Goal: Task Accomplishment & Management: Complete application form

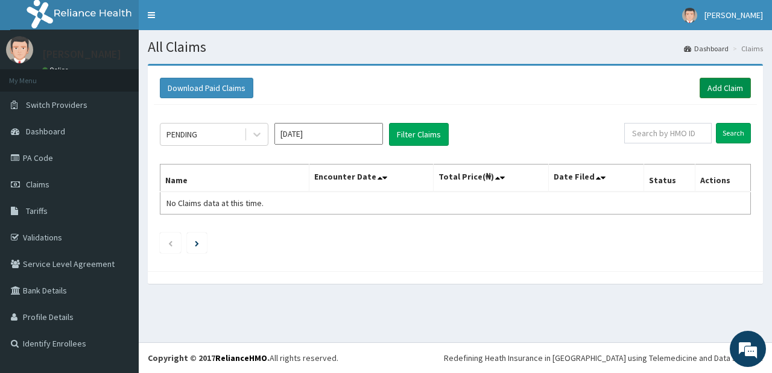
click at [713, 92] on link "Add Claim" at bounding box center [725, 88] width 51 height 21
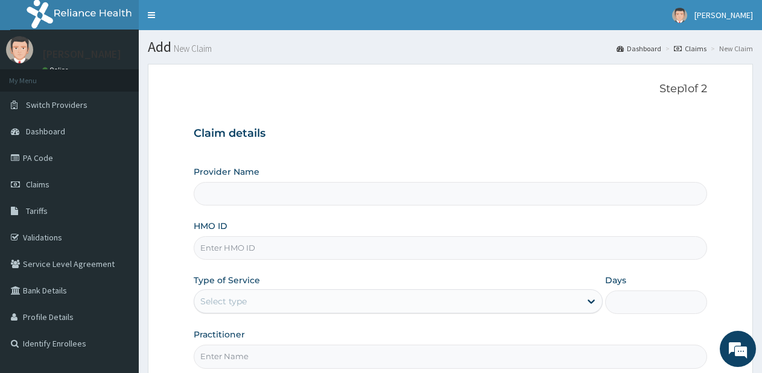
click at [318, 251] on input "HMO ID" at bounding box center [450, 248] width 513 height 24
type input "CAH/10065/C"
click at [339, 303] on div "Select type" at bounding box center [386, 301] width 385 height 19
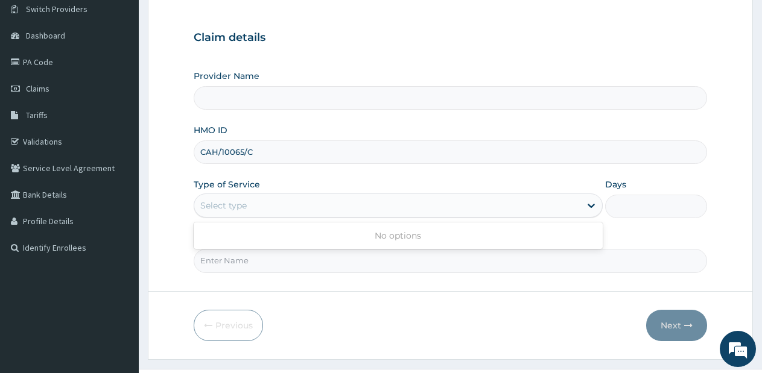
scroll to position [107, 0]
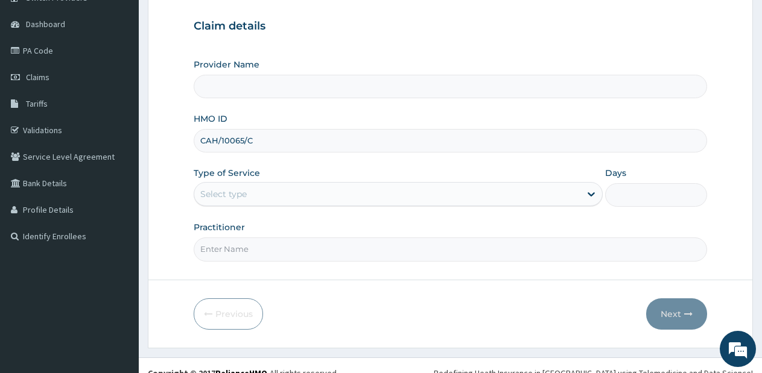
click at [551, 197] on div "Select type" at bounding box center [386, 194] width 385 height 19
click at [585, 188] on icon at bounding box center [591, 194] width 12 height 12
click at [507, 248] on input "Practitioner" at bounding box center [450, 250] width 513 height 24
type input "[PERSON_NAME]"
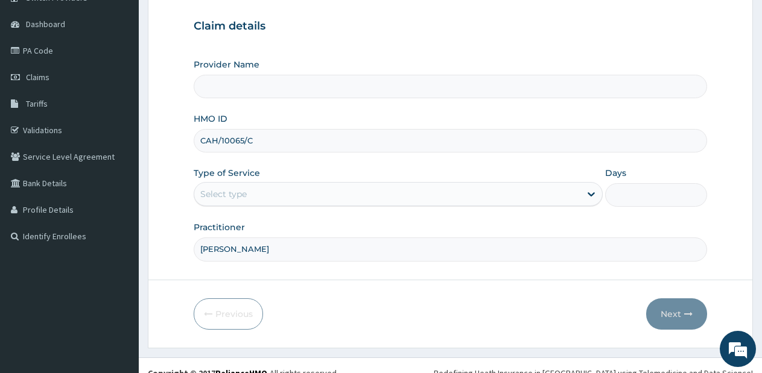
click at [295, 323] on div "Previous Next" at bounding box center [450, 314] width 513 height 31
click at [437, 185] on div "Select type" at bounding box center [386, 194] width 385 height 19
click at [425, 72] on div "Provider Name" at bounding box center [450, 78] width 513 height 40
click at [425, 84] on input "Provider Name" at bounding box center [450, 87] width 513 height 24
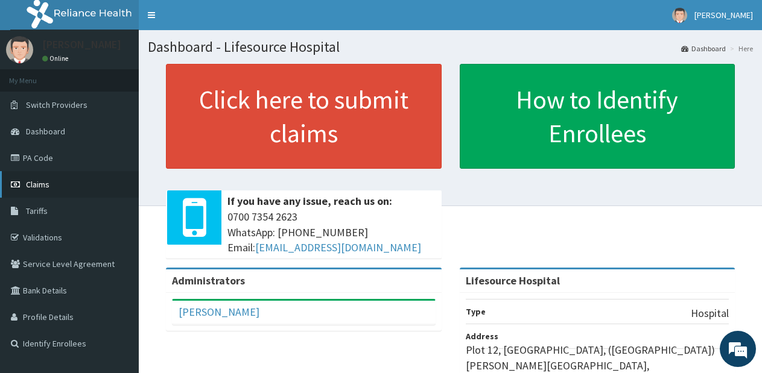
click at [58, 192] on link "Claims" at bounding box center [69, 184] width 139 height 27
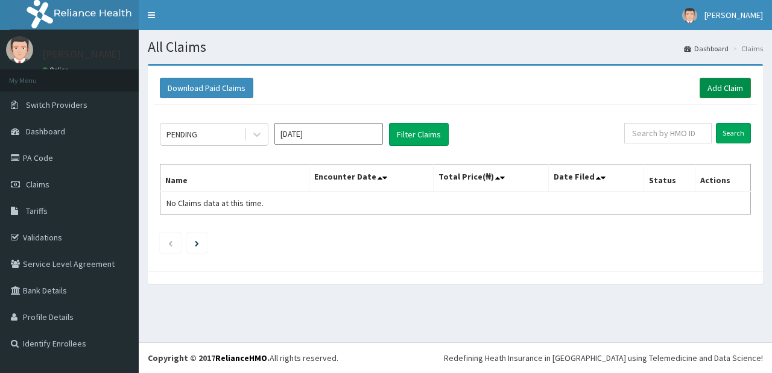
click at [731, 90] on link "Add Claim" at bounding box center [725, 88] width 51 height 21
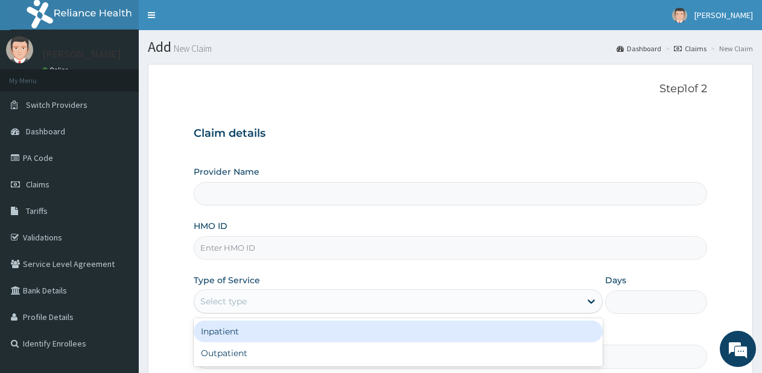
type input "Lifesource Hospital"
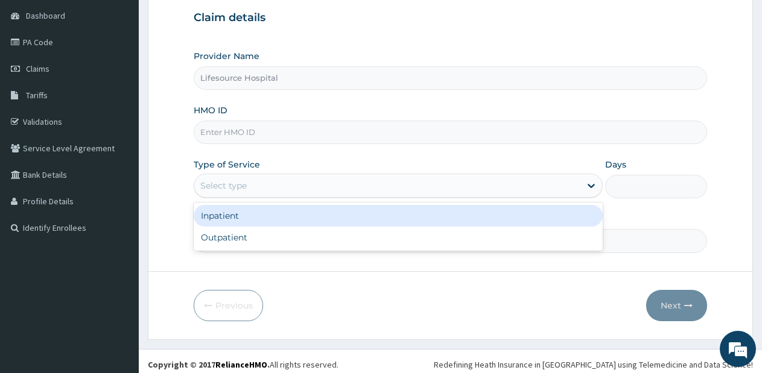
scroll to position [122, 0]
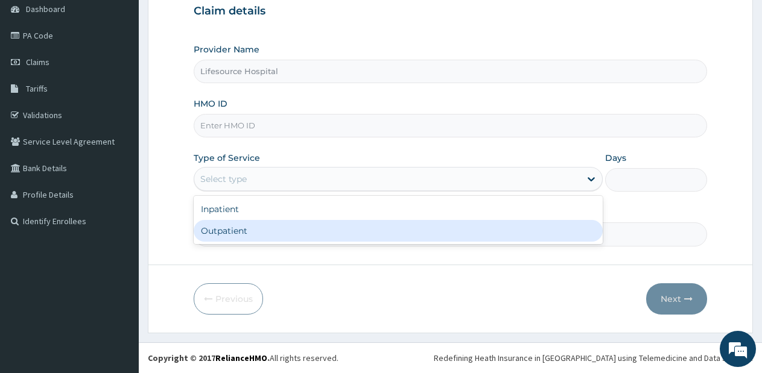
click at [542, 235] on div "Outpatient" at bounding box center [398, 231] width 408 height 22
type input "1"
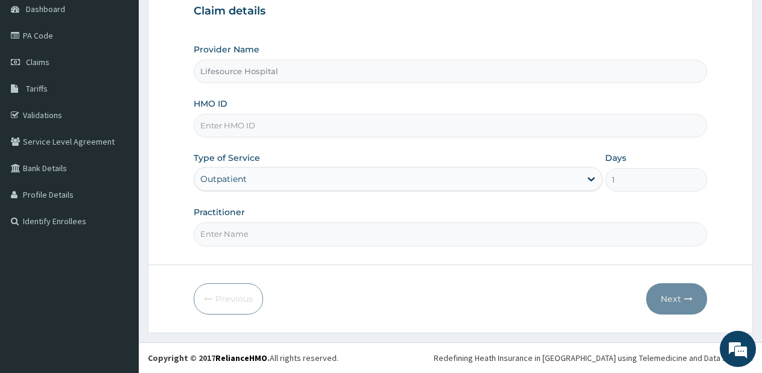
click at [437, 240] on input "Practitioner" at bounding box center [450, 235] width 513 height 24
type input "[PERSON_NAME]"
click at [271, 136] on input "HMO ID" at bounding box center [450, 126] width 513 height 24
type input "CAH/10065/C"
click at [677, 300] on button "Next" at bounding box center [676, 298] width 61 height 31
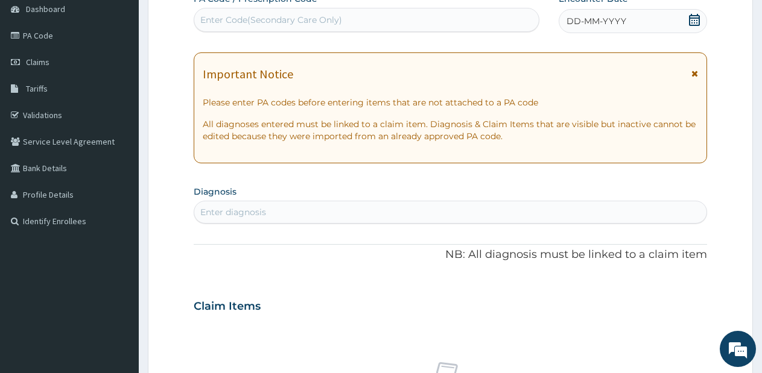
click at [692, 19] on icon at bounding box center [694, 20] width 12 height 12
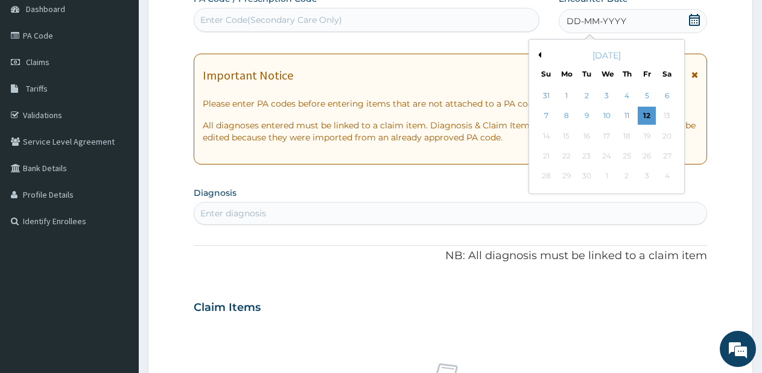
click at [539, 53] on button "Previous Month" at bounding box center [538, 55] width 6 height 6
click at [600, 98] on div "30" at bounding box center [607, 96] width 18 height 18
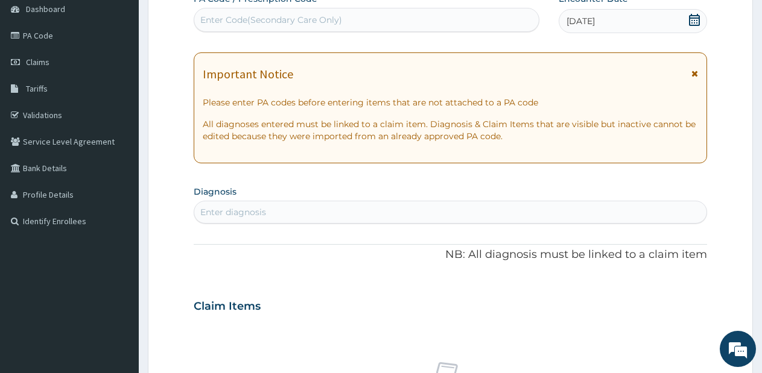
click at [691, 22] on icon at bounding box center [694, 20] width 12 height 12
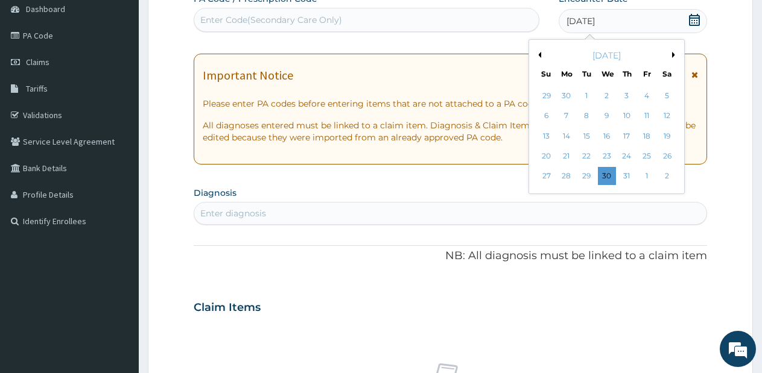
click at [669, 53] on div "July 2025" at bounding box center [606, 55] width 145 height 12
click at [672, 54] on button "Next Month" at bounding box center [675, 55] width 6 height 6
click at [663, 175] on div "30" at bounding box center [667, 177] width 18 height 18
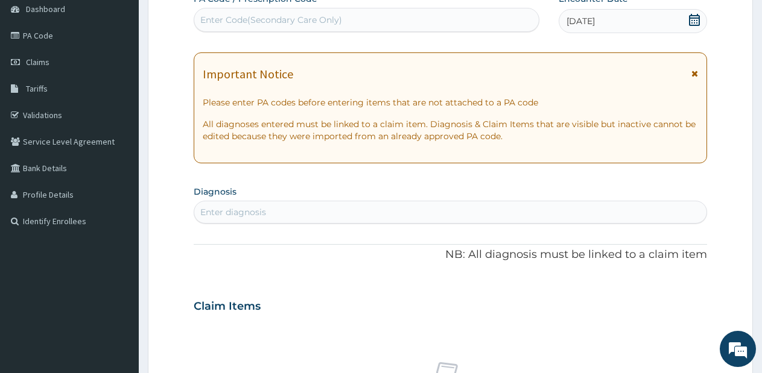
click at [364, 210] on div "Enter diagnosis" at bounding box center [450, 212] width 512 height 19
type input "complicated"
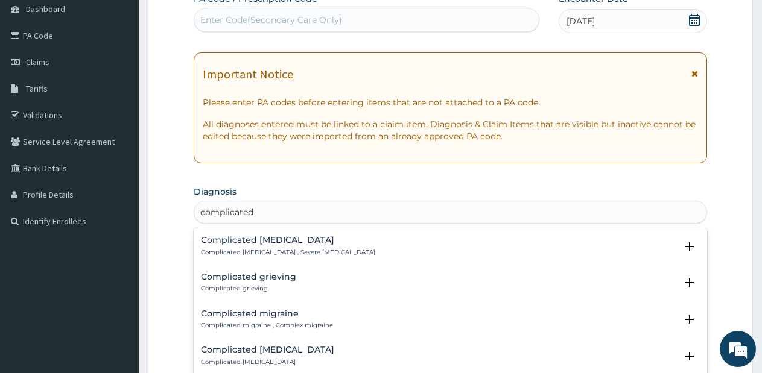
click at [284, 251] on p "Complicated malaria , Severe malaria" at bounding box center [288, 252] width 174 height 8
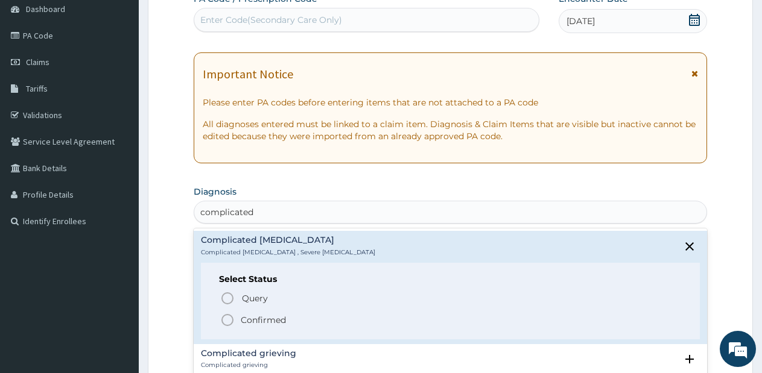
click at [224, 321] on icon "status option filled" at bounding box center [227, 320] width 14 height 14
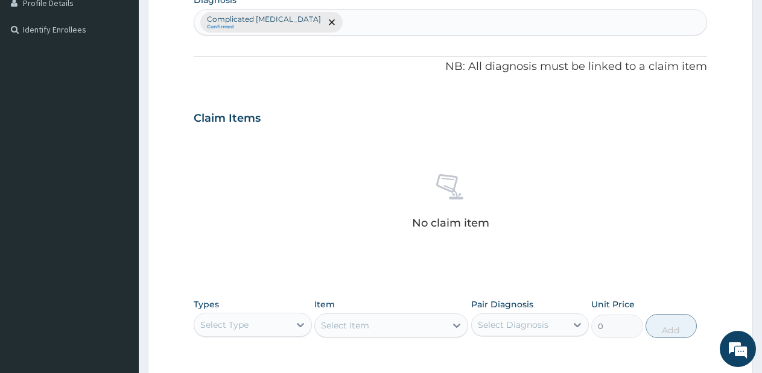
scroll to position [304, 0]
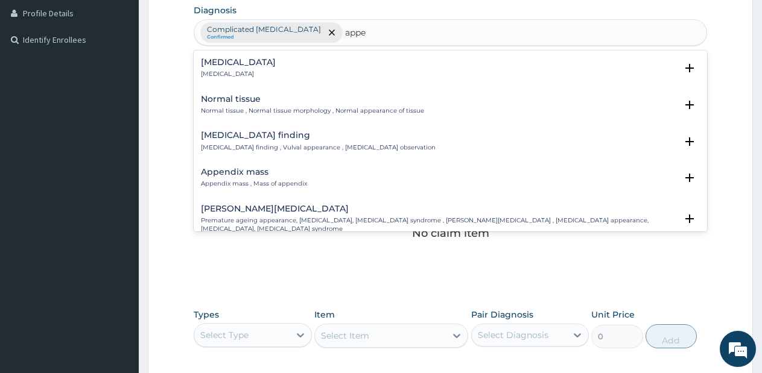
type input "appet"
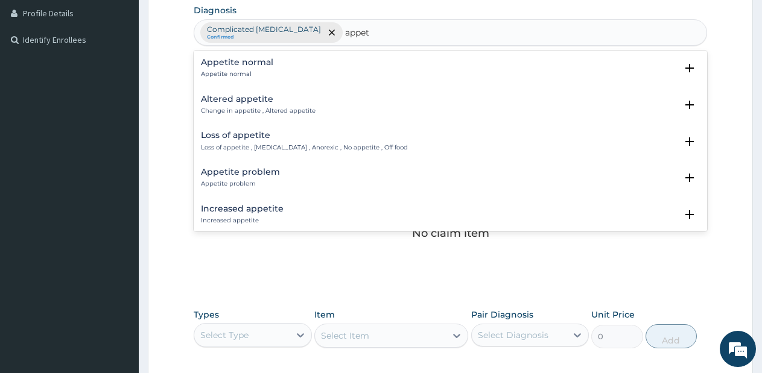
click at [321, 145] on p "Loss of appetite , Anorexia , Anorexic , No appetite , Off food" at bounding box center [304, 148] width 207 height 8
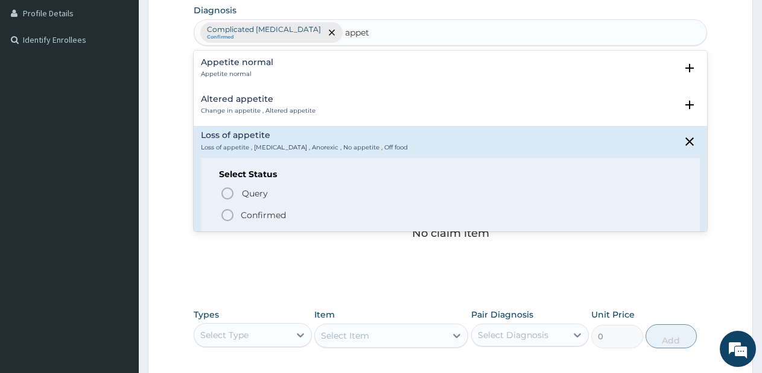
click at [229, 217] on icon "status option filled" at bounding box center [227, 215] width 14 height 14
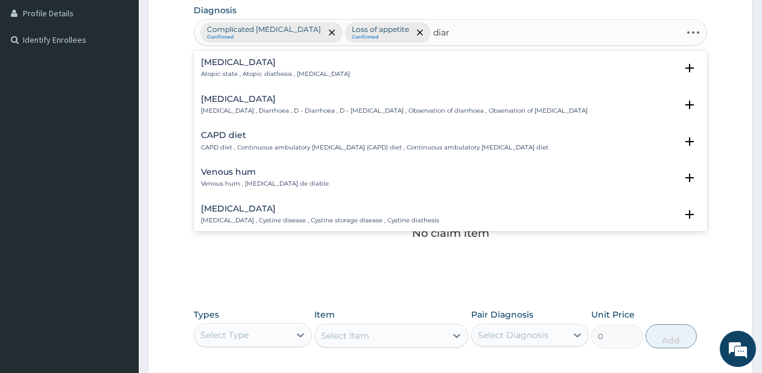
type input "diarr"
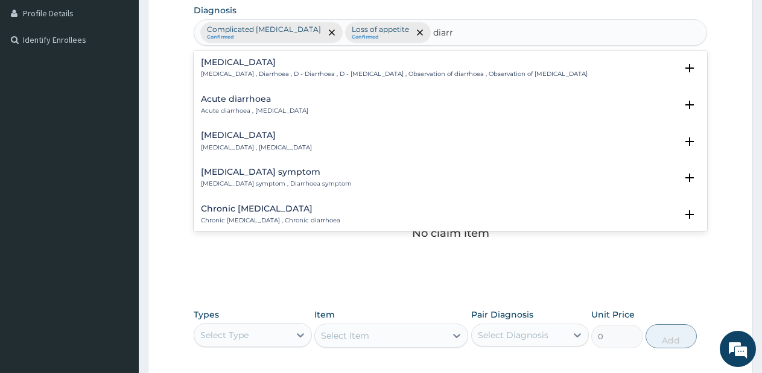
click at [264, 98] on h4 "Acute diarrhoea" at bounding box center [254, 99] width 107 height 9
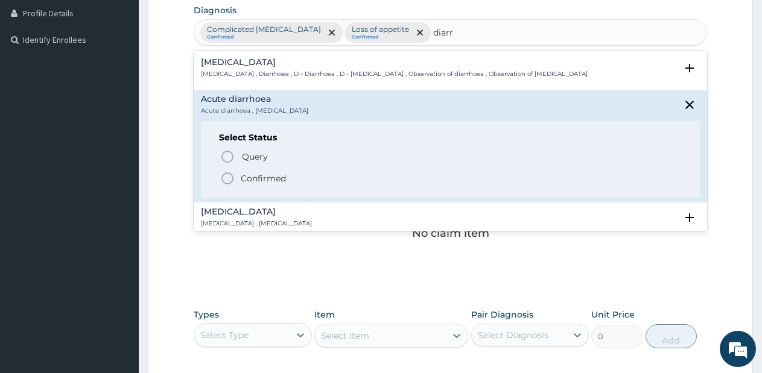
click at [229, 177] on icon "status option filled" at bounding box center [227, 178] width 14 height 14
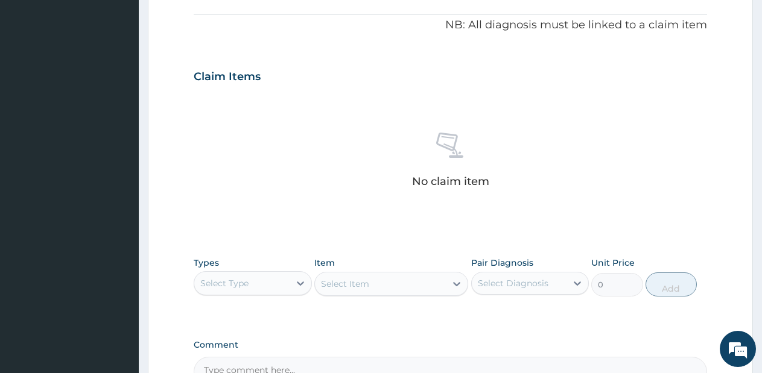
scroll to position [496, 0]
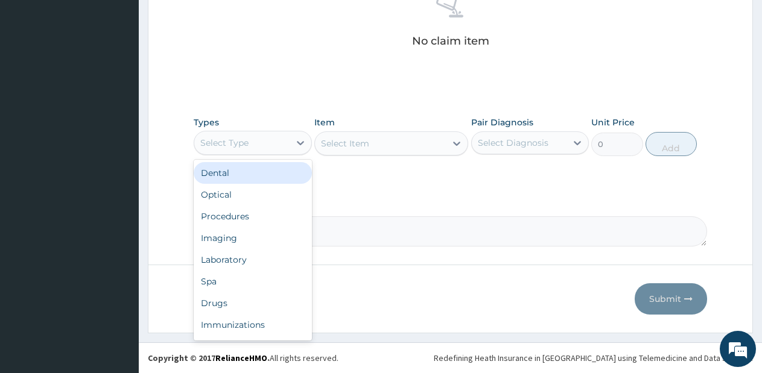
click at [289, 138] on div "Select Type" at bounding box center [241, 142] width 95 height 19
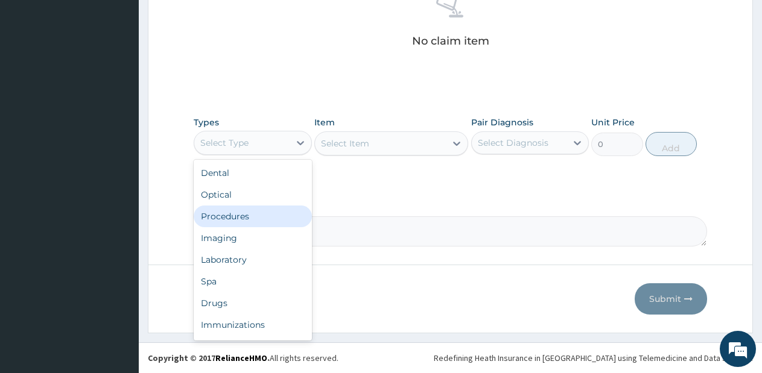
click at [258, 216] on div "Procedures" at bounding box center [253, 217] width 118 height 22
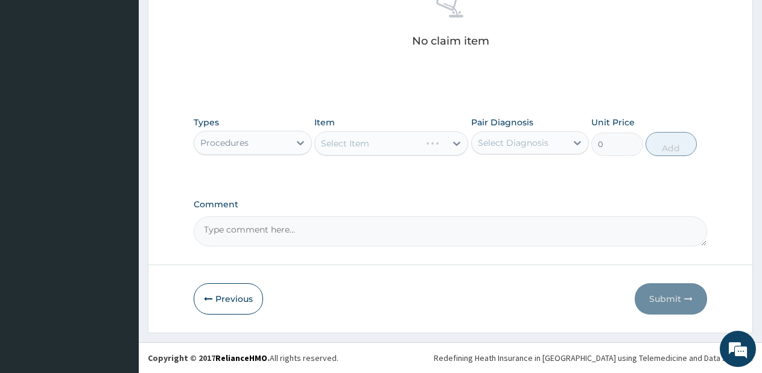
click at [446, 139] on div "Select Item" at bounding box center [391, 143] width 154 height 24
click at [447, 153] on div "Select Item" at bounding box center [391, 143] width 154 height 24
click at [447, 153] on div at bounding box center [457, 144] width 22 height 22
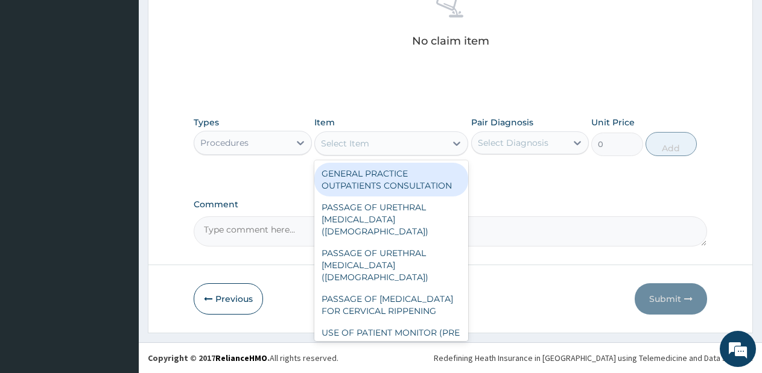
click at [398, 183] on div "GENERAL PRACTICE OUTPATIENTS CONSULTATION" at bounding box center [391, 180] width 154 height 34
type input "2550"
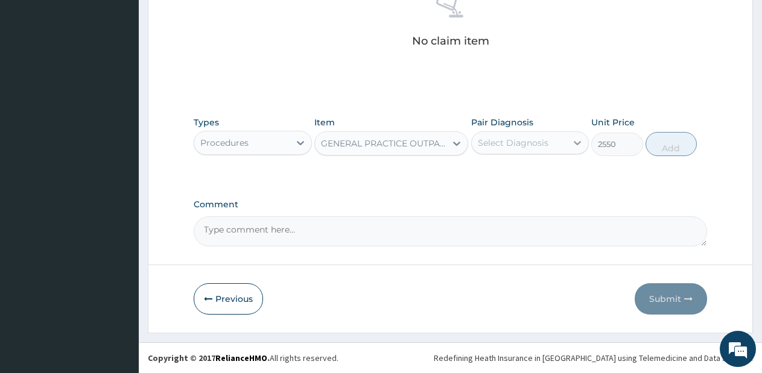
click at [574, 149] on div at bounding box center [577, 143] width 22 height 22
drag, startPoint x: 574, startPoint y: 149, endPoint x: 560, endPoint y: 163, distance: 19.6
click at [560, 163] on div "Types Procedures Item GENERAL PRACTICE OUTPATIENTS CONSULTATION Pair Diagnosis …" at bounding box center [450, 145] width 513 height 70
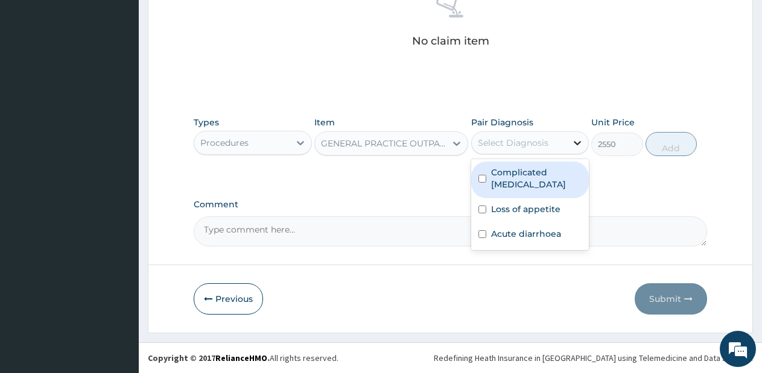
click at [572, 135] on div at bounding box center [577, 143] width 22 height 22
click at [543, 177] on label "Complicated malaria" at bounding box center [536, 178] width 91 height 24
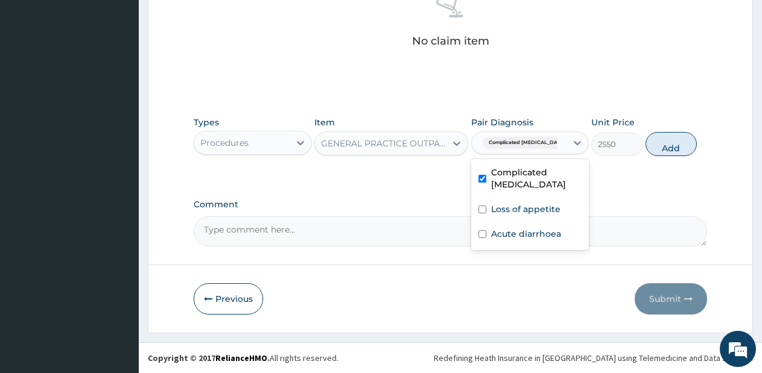
checkbox input "true"
click at [541, 198] on div "Loss of appetite" at bounding box center [530, 210] width 118 height 25
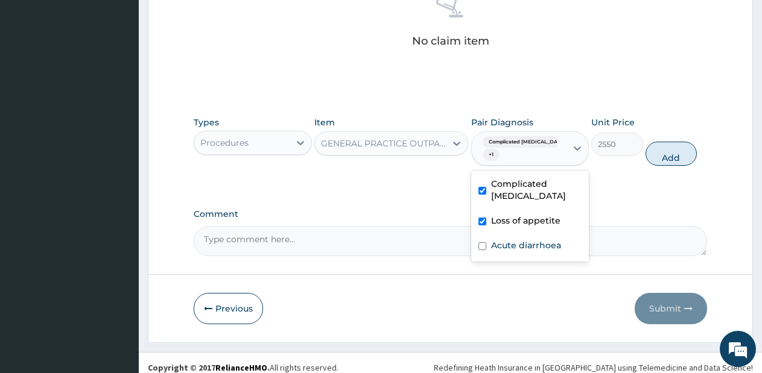
click at [537, 222] on div "Loss of appetite" at bounding box center [530, 222] width 118 height 25
checkbox input "false"
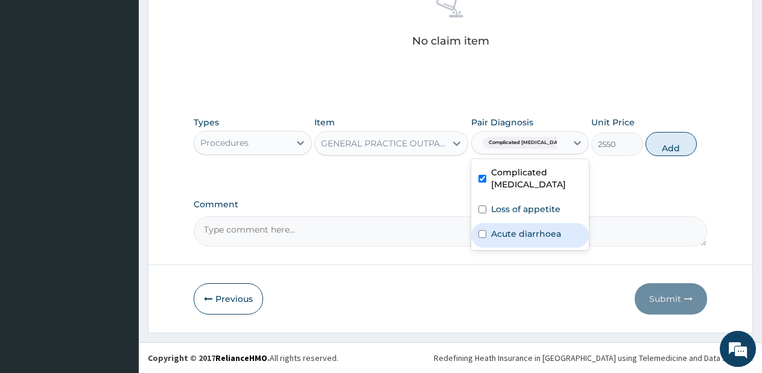
click at [537, 228] on label "Acute diarrhoea" at bounding box center [526, 234] width 70 height 12
checkbox input "true"
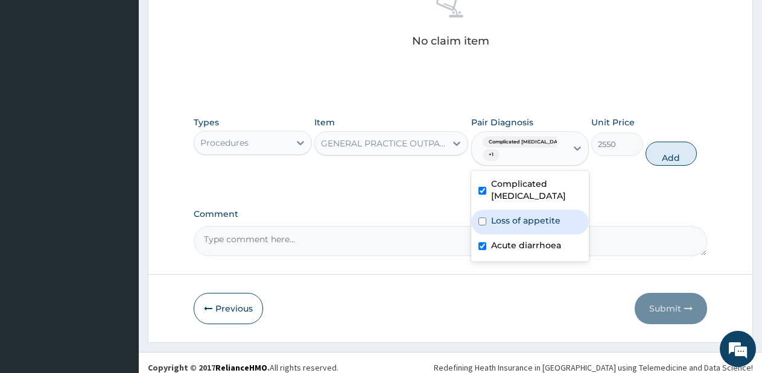
click at [539, 215] on label "Loss of appetite" at bounding box center [525, 221] width 69 height 12
checkbox input "true"
click at [657, 154] on button "Add" at bounding box center [670, 154] width 51 height 24
type input "0"
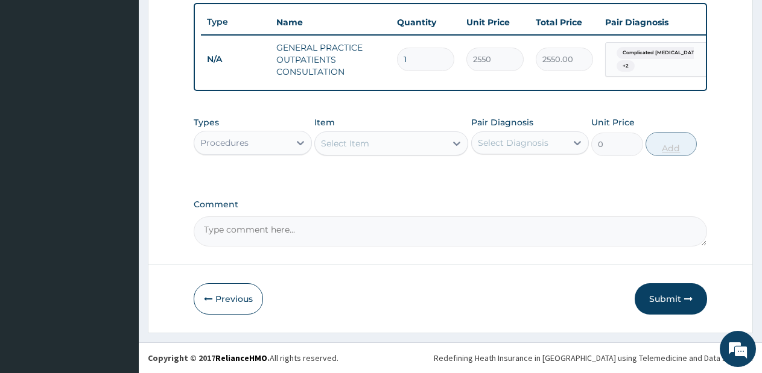
scroll to position [456, 0]
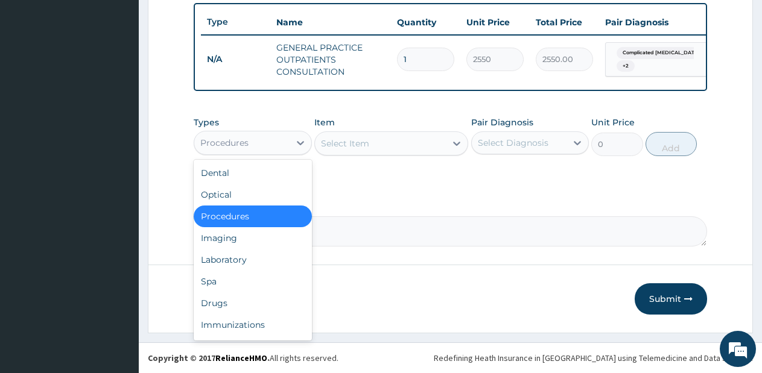
click at [271, 148] on div "Procedures" at bounding box center [241, 142] width 95 height 19
click at [235, 307] on div "Drugs" at bounding box center [253, 303] width 118 height 22
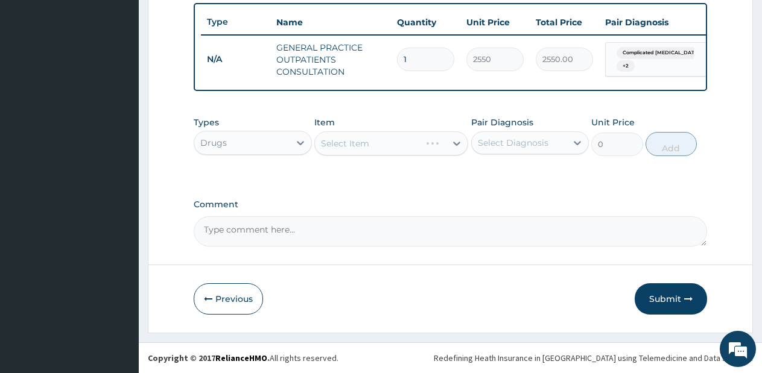
click at [442, 136] on div "Select Item" at bounding box center [391, 143] width 154 height 24
click at [446, 147] on div "Select Item" at bounding box center [391, 143] width 154 height 24
click at [452, 149] on icon at bounding box center [456, 143] width 12 height 12
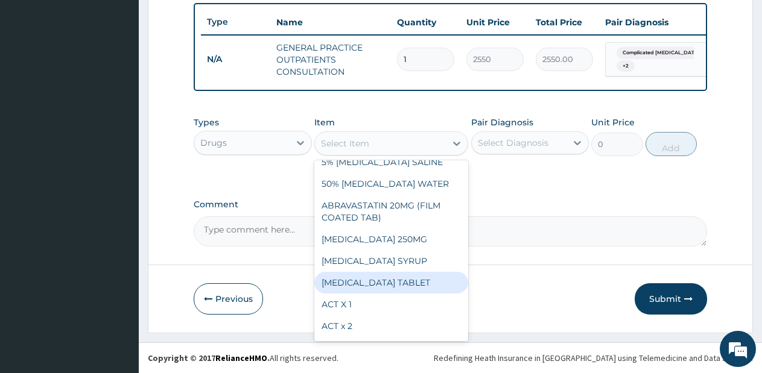
scroll to position [72, 0]
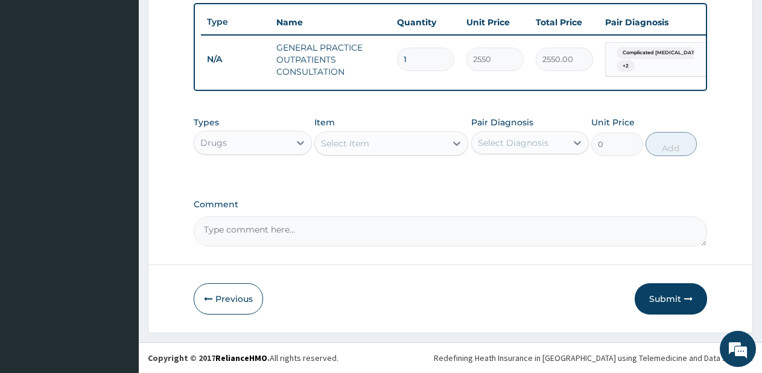
click at [425, 153] on div "Select Item" at bounding box center [380, 143] width 131 height 19
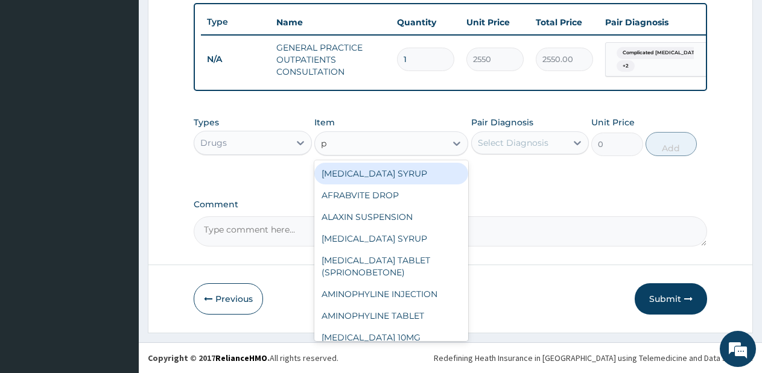
type input "p."
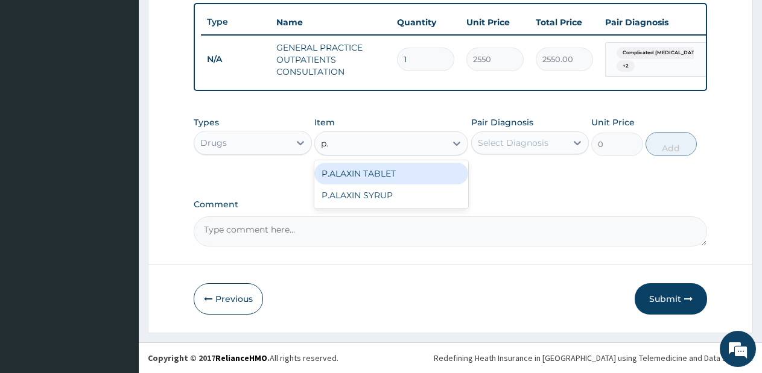
click at [418, 171] on div "P.ALAXIN TABLET" at bounding box center [391, 174] width 154 height 22
type input "1710"
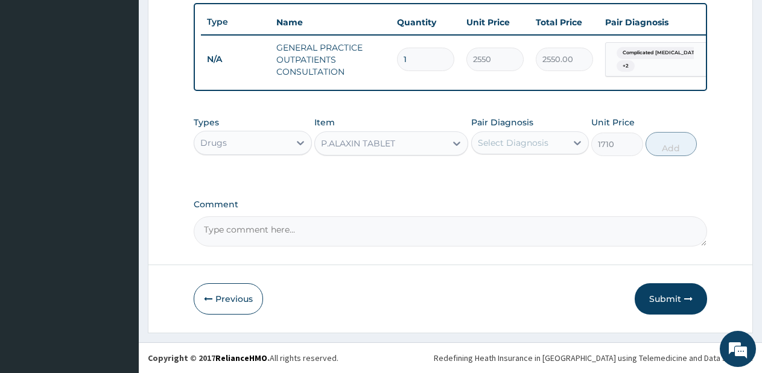
click at [542, 145] on div "Select Diagnosis" at bounding box center [513, 143] width 71 height 12
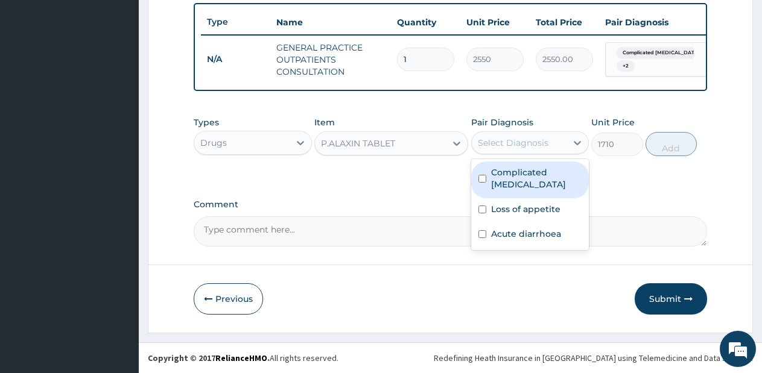
click at [533, 168] on label "Complicated malaria" at bounding box center [536, 178] width 91 height 24
checkbox input "true"
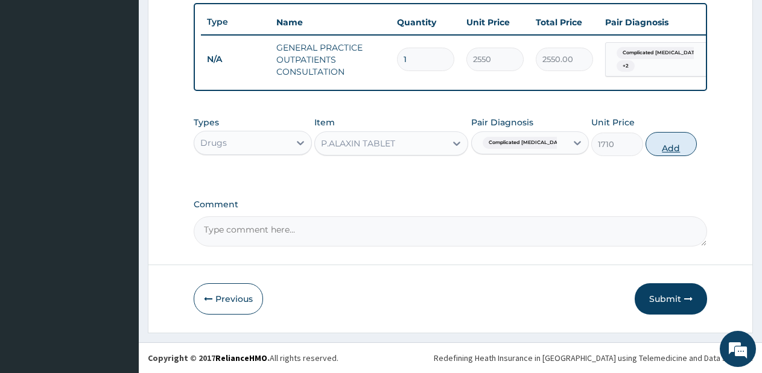
click at [671, 145] on button "Add" at bounding box center [670, 144] width 51 height 24
type input "0"
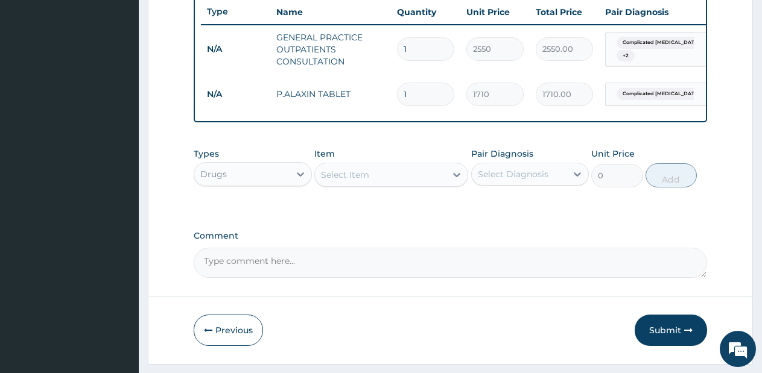
click at [416, 185] on div "Select Item" at bounding box center [380, 174] width 131 height 19
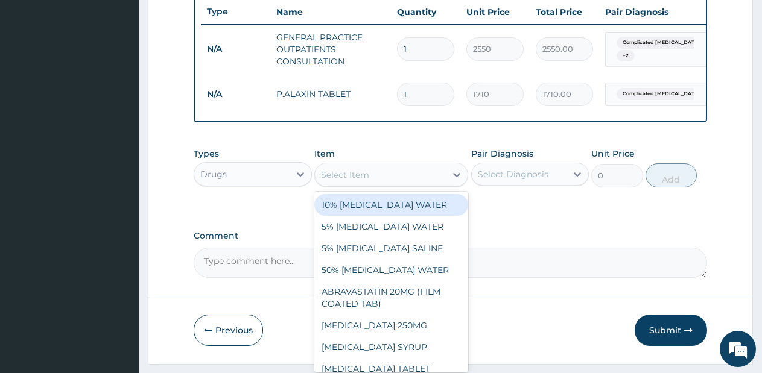
click at [416, 185] on div "Select Item" at bounding box center [380, 174] width 131 height 19
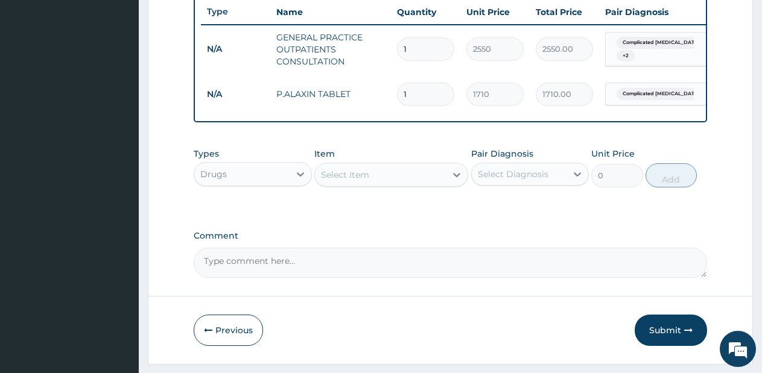
click at [416, 185] on div "Select Item" at bounding box center [380, 174] width 131 height 19
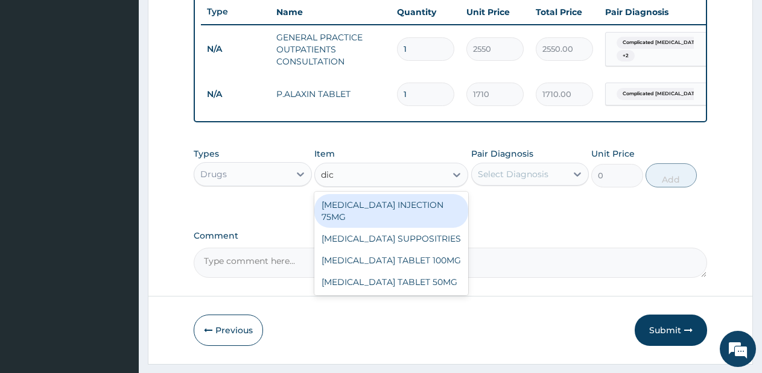
type input "dicl"
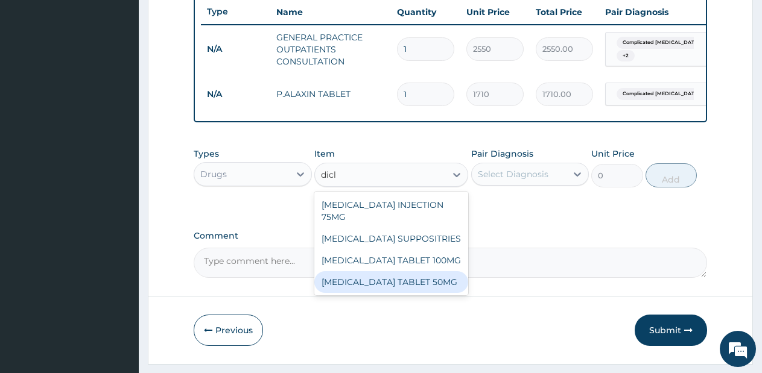
click at [397, 276] on div "DICLOFENAC TABLET 50MG" at bounding box center [391, 282] width 154 height 22
type input "42.75"
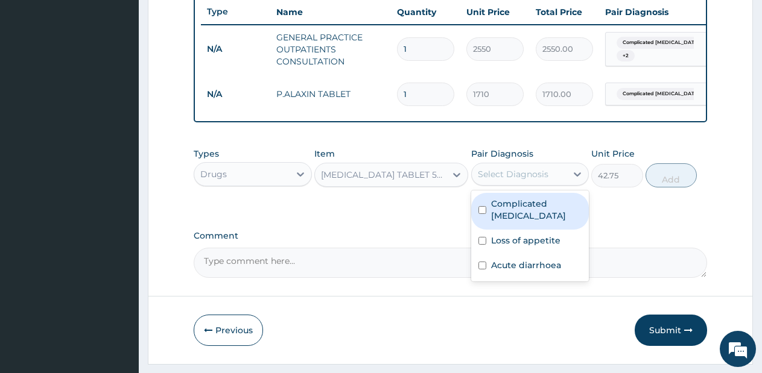
click at [561, 184] on div "Select Diagnosis" at bounding box center [519, 174] width 95 height 19
click at [543, 210] on label "Complicated malaria" at bounding box center [536, 210] width 91 height 24
checkbox input "true"
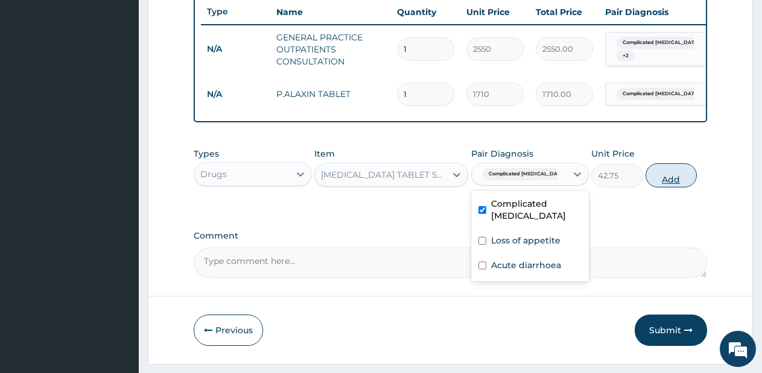
click at [669, 183] on button "Add" at bounding box center [670, 175] width 51 height 24
type input "0"
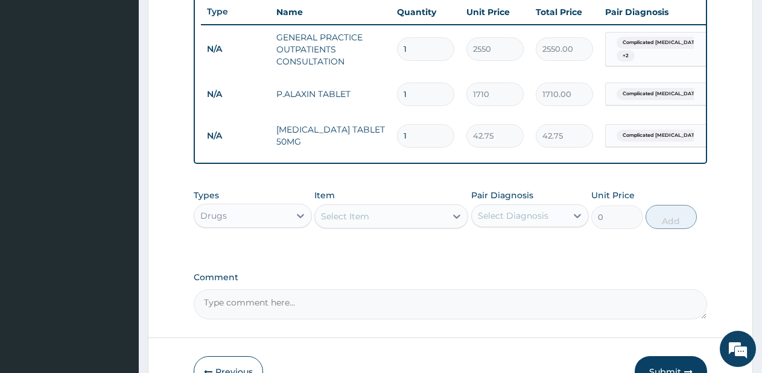
type input "0.00"
type input "6"
type input "256.50"
type input "6"
click at [419, 226] on div "Select Item" at bounding box center [380, 216] width 131 height 19
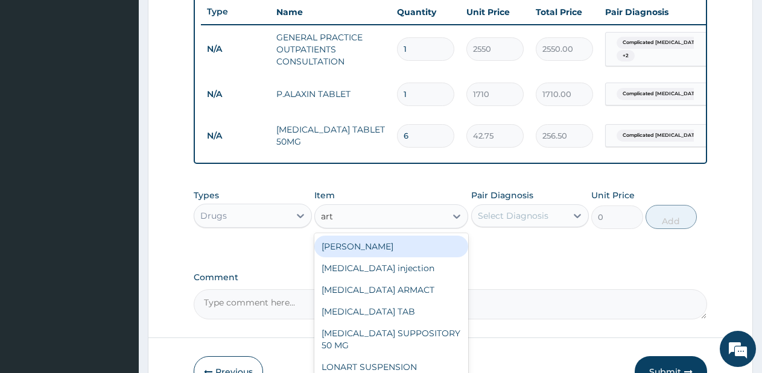
type input "arte"
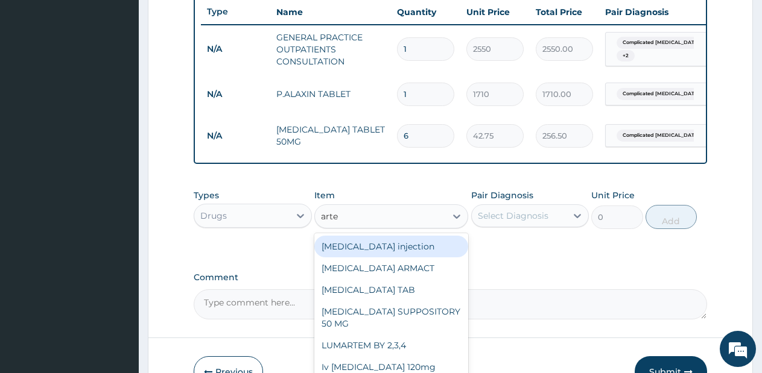
click at [416, 252] on div "Artemether injection" at bounding box center [391, 247] width 154 height 22
type input "760"
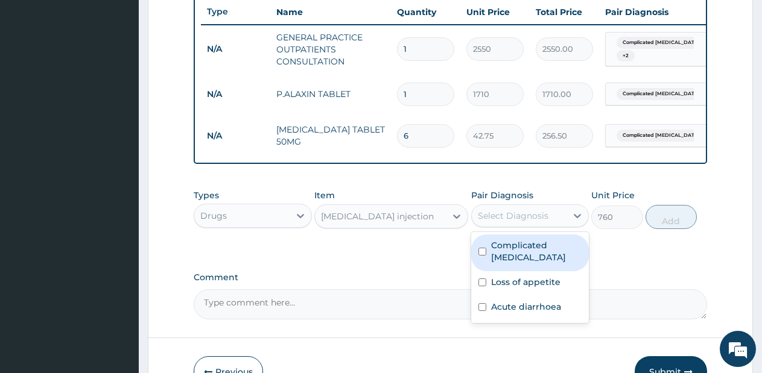
click at [521, 222] on div "Select Diagnosis" at bounding box center [513, 216] width 71 height 12
click at [519, 263] on div "Complicated malaria" at bounding box center [530, 253] width 118 height 37
checkbox input "true"
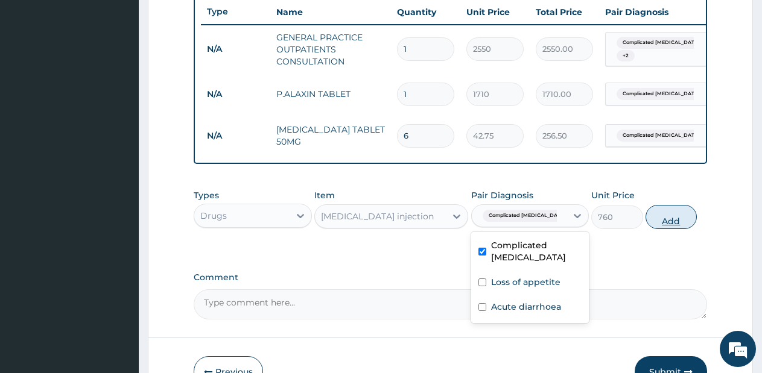
click at [660, 229] on button "Add" at bounding box center [670, 217] width 51 height 24
type input "0"
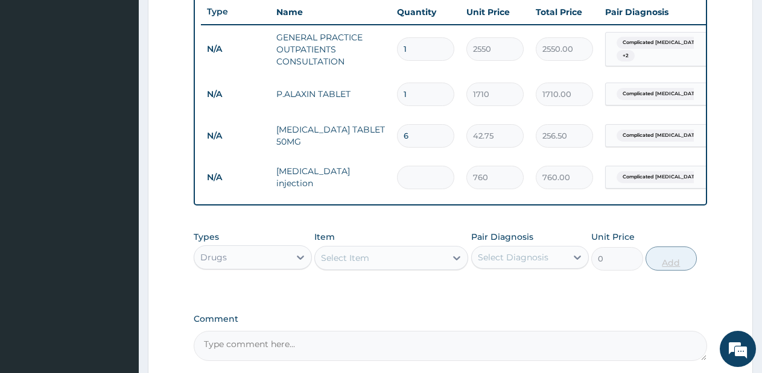
type input "0.00"
type input "3"
type input "2280.00"
type input "3"
click at [445, 267] on div "Select Item" at bounding box center [380, 257] width 131 height 19
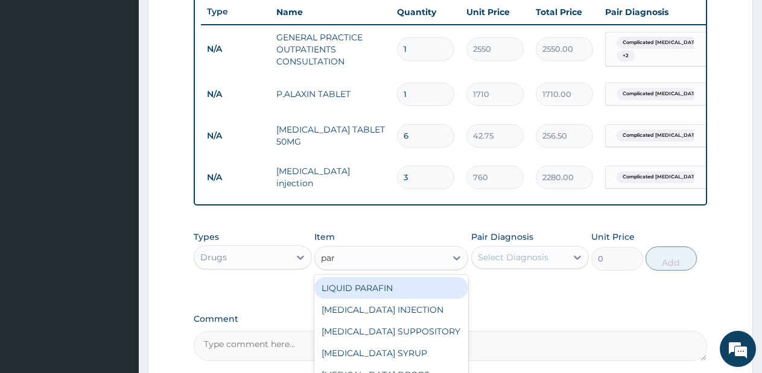
type input "para"
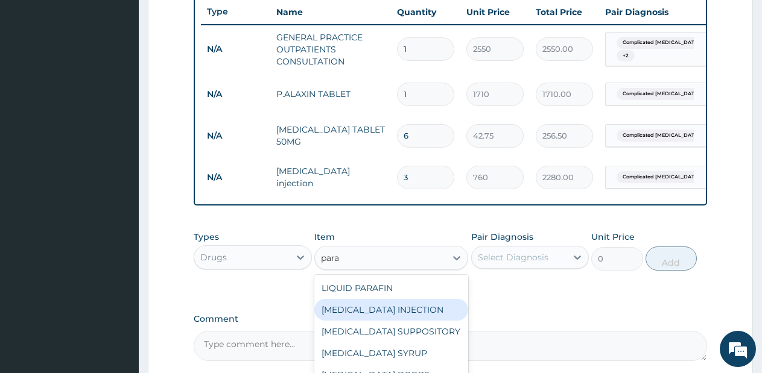
click at [414, 314] on div "PARACETAMOL INJECTION" at bounding box center [391, 310] width 154 height 22
type input "712.5"
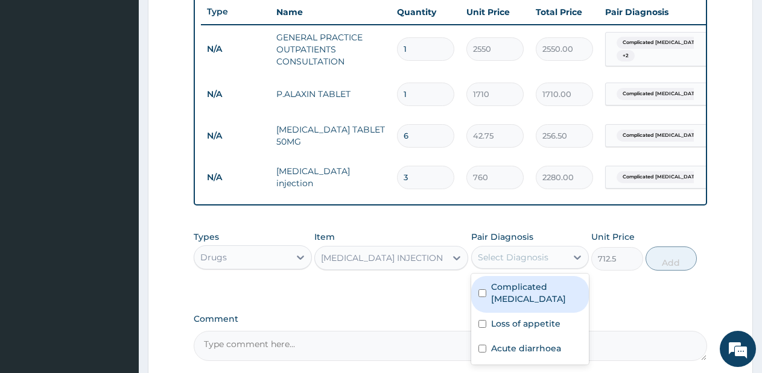
click at [546, 264] on div "Select Diagnosis" at bounding box center [513, 257] width 71 height 12
click at [531, 307] on div "Complicated malaria" at bounding box center [530, 294] width 118 height 37
checkbox input "true"
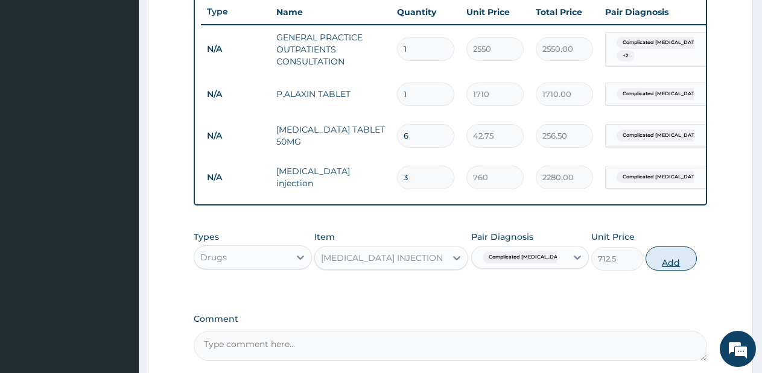
click at [660, 271] on button "Add" at bounding box center [670, 259] width 51 height 24
type input "0"
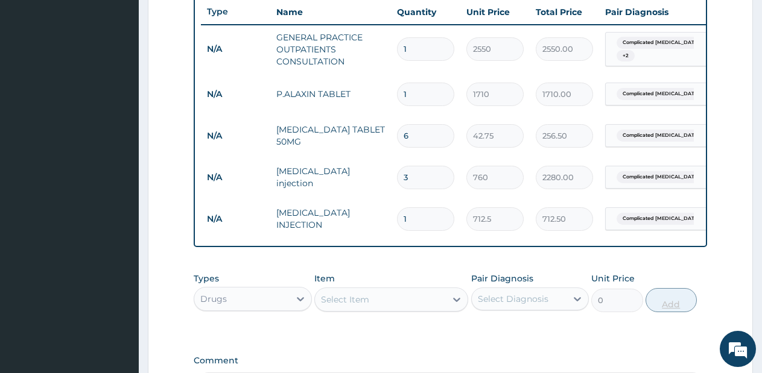
type input "0.00"
type input "2"
type input "1425.00"
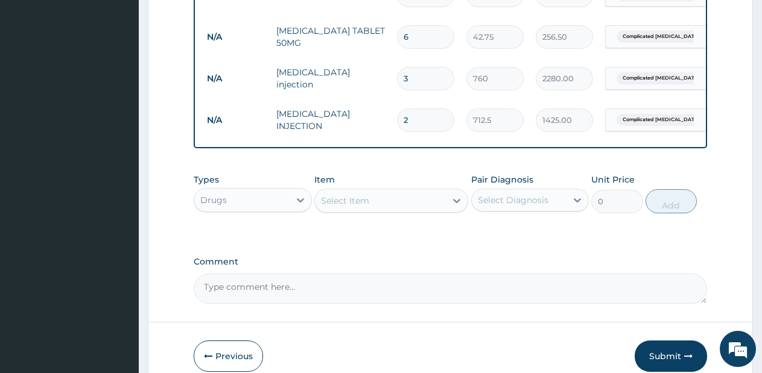
scroll to position [589, 0]
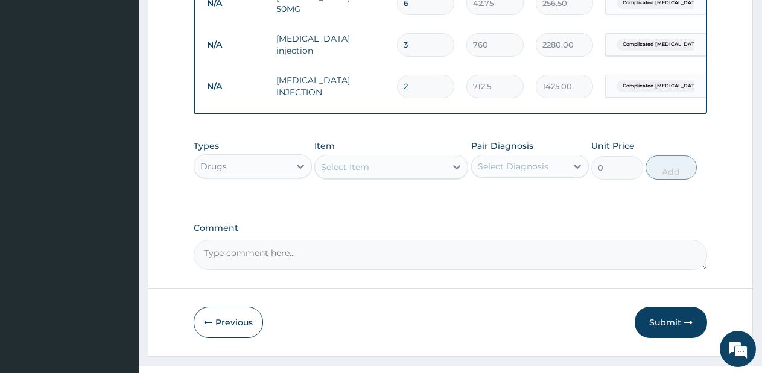
type input "2"
click at [430, 177] on div "Select Item" at bounding box center [380, 166] width 131 height 19
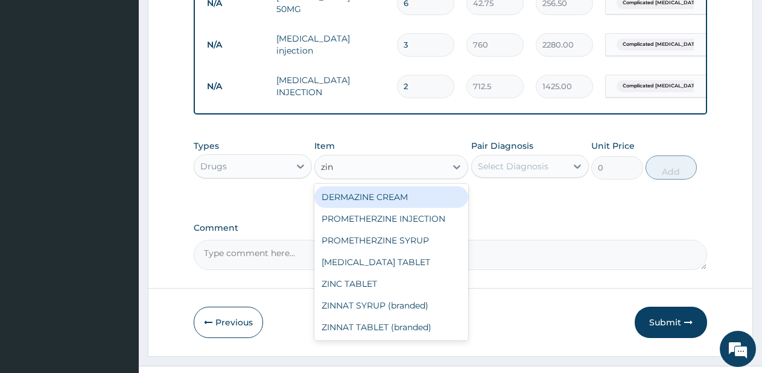
type input "zinc"
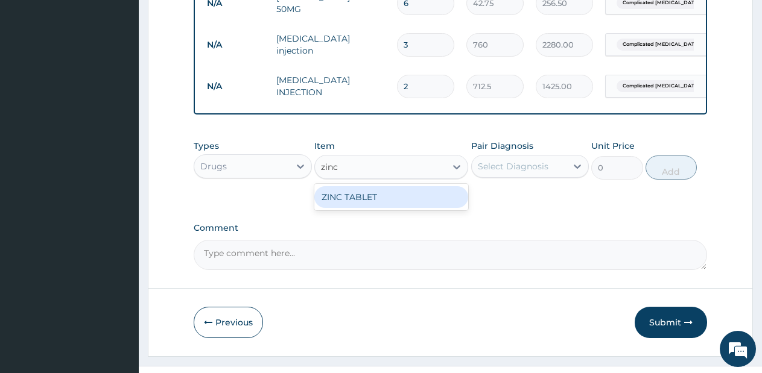
click at [412, 203] on div "ZINC TABLET" at bounding box center [391, 197] width 154 height 22
type input "71.25"
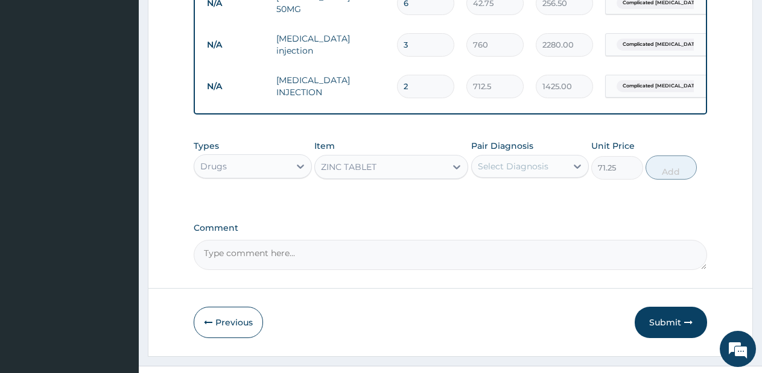
click at [519, 171] on div "Select Diagnosis" at bounding box center [513, 166] width 71 height 12
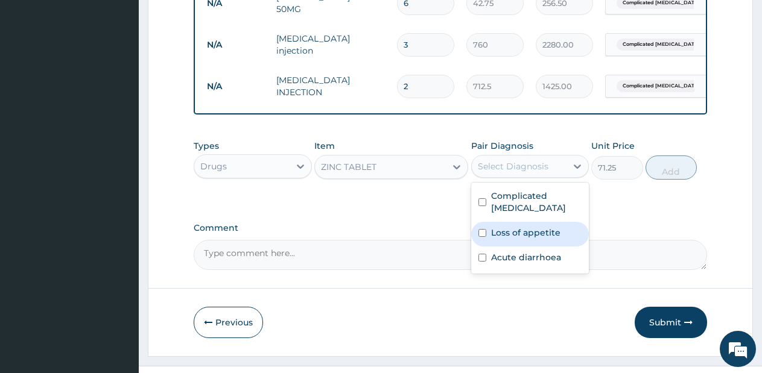
click at [512, 227] on label "Loss of appetite" at bounding box center [525, 233] width 69 height 12
checkbox input "true"
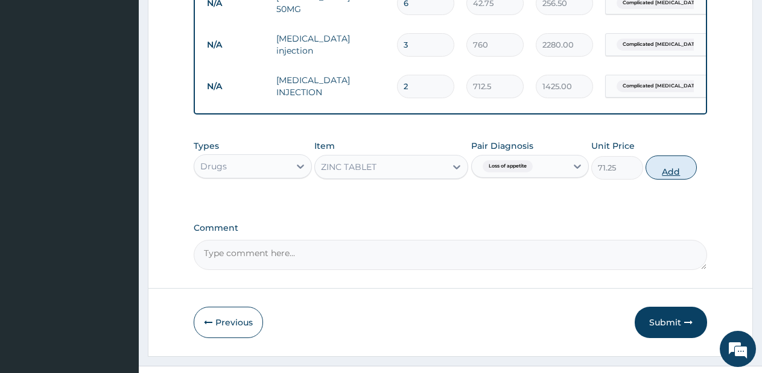
click at [665, 175] on button "Add" at bounding box center [670, 168] width 51 height 24
type input "0"
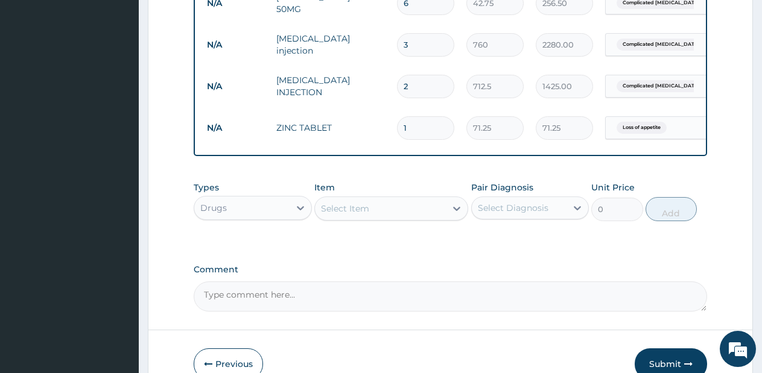
click at [432, 218] on div "Select Item" at bounding box center [380, 208] width 131 height 19
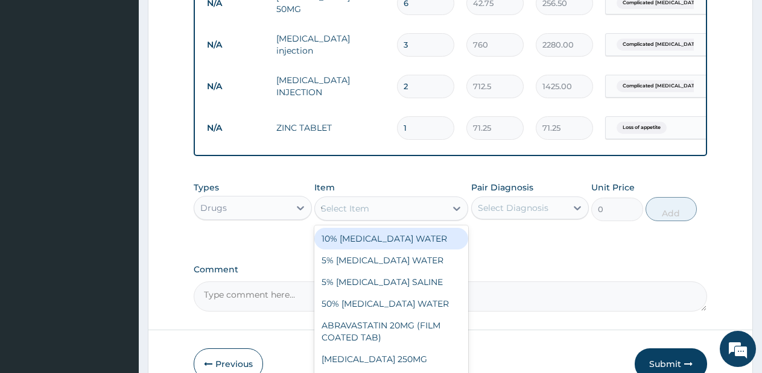
type input "vi"
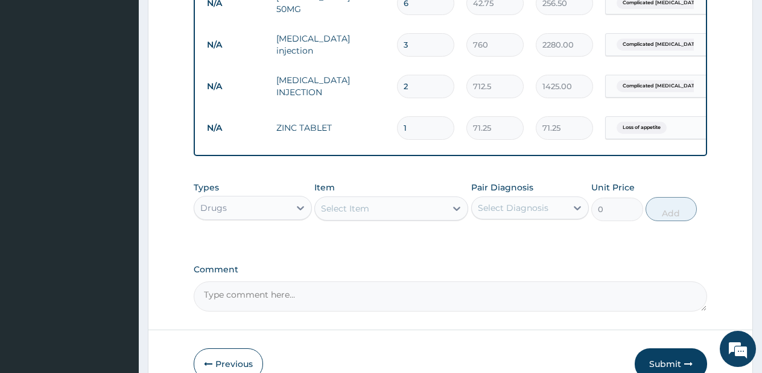
click at [432, 218] on div "Select Item" at bounding box center [380, 208] width 131 height 19
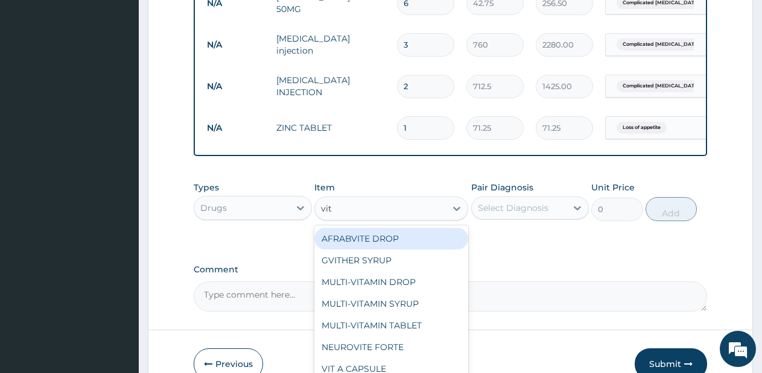
type input "vit b"
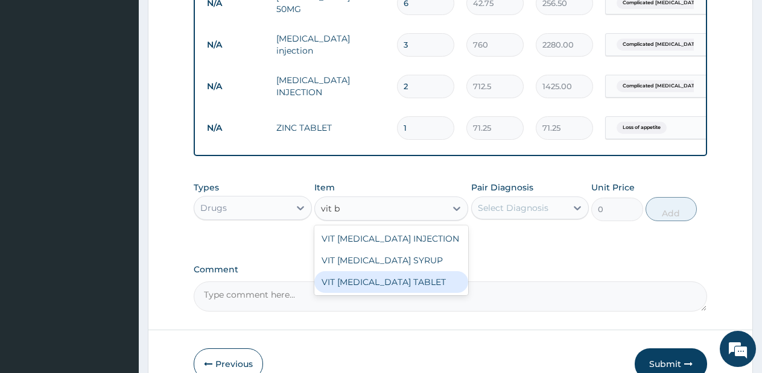
click at [412, 291] on div "VIT B COMPLEX TABLET" at bounding box center [391, 282] width 154 height 22
type input "28.5"
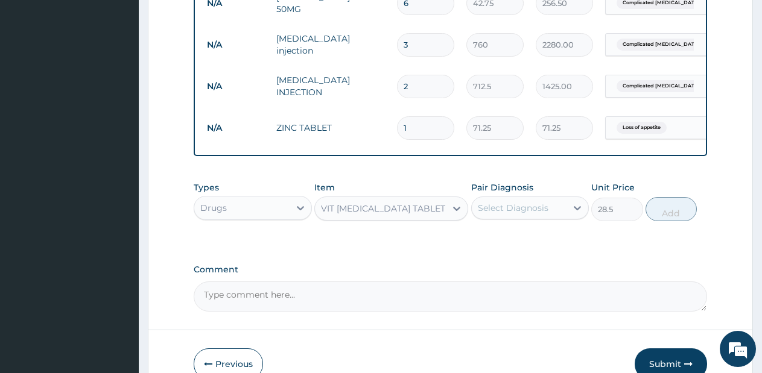
click at [535, 214] on div "Select Diagnosis" at bounding box center [513, 208] width 71 height 12
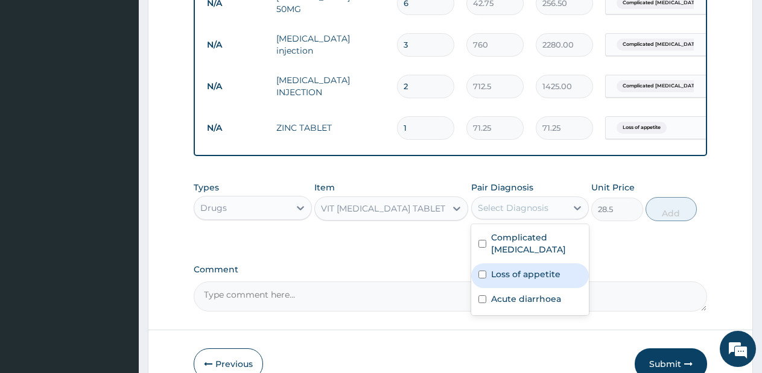
click at [514, 276] on label "Loss of appetite" at bounding box center [525, 274] width 69 height 12
checkbox input "true"
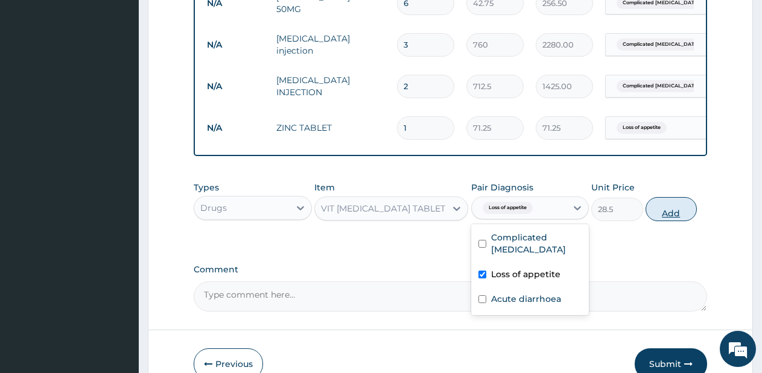
click at [666, 218] on button "Add" at bounding box center [670, 209] width 51 height 24
type input "0"
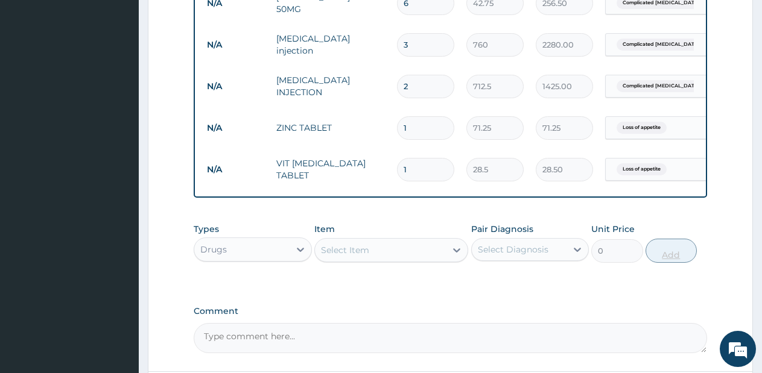
type input "10"
type input "285.00"
type input "10"
click at [416, 137] on input "1" at bounding box center [425, 128] width 57 height 24
type input "0.00"
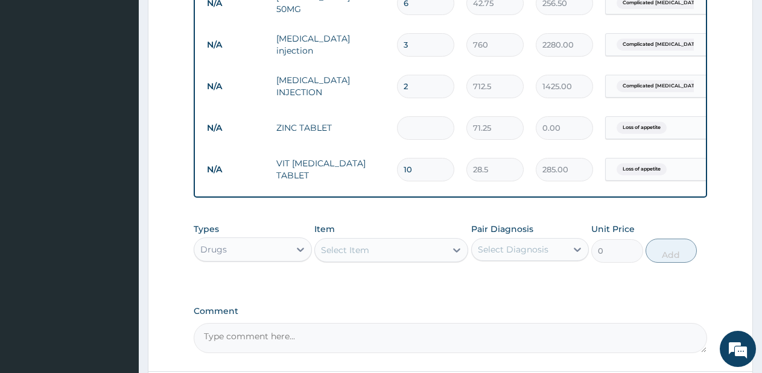
type input "3"
type input "213.75"
type input "3"
click at [417, 258] on div "Select Item" at bounding box center [380, 250] width 131 height 19
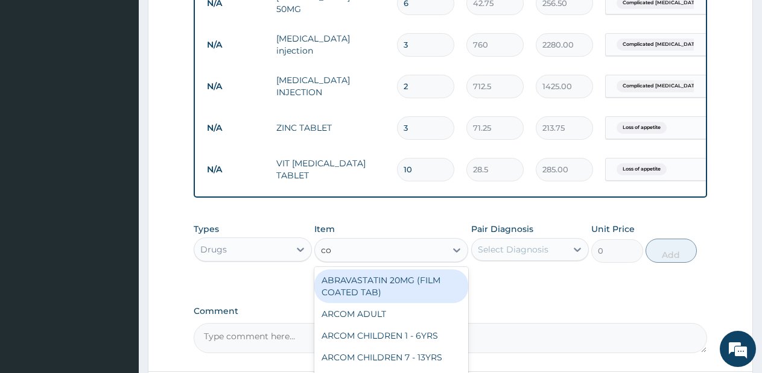
type input "c"
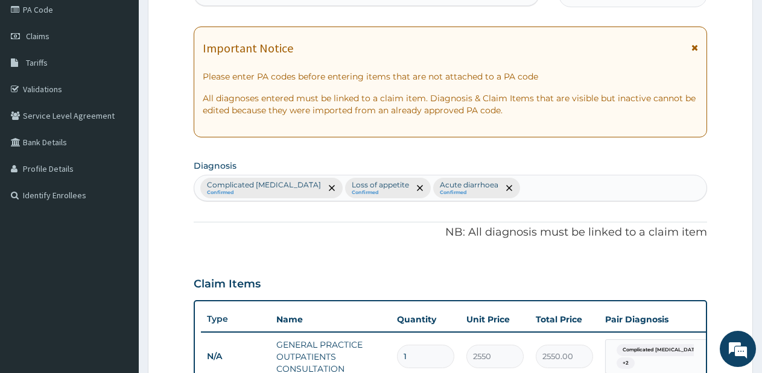
scroll to position [147, 0]
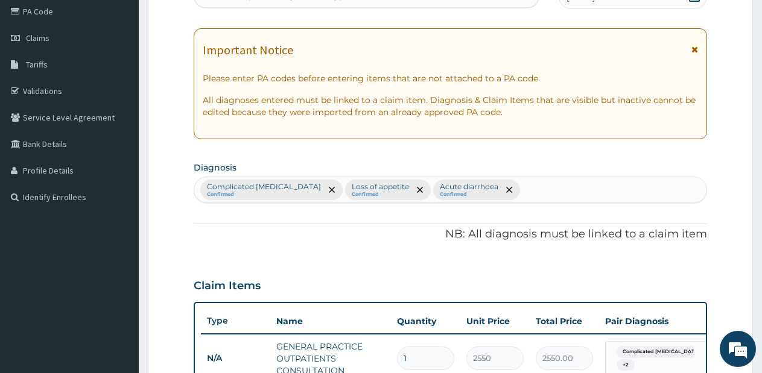
type input "maz"
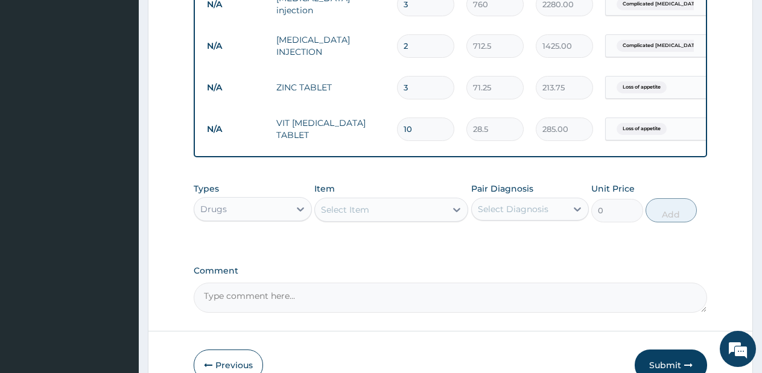
scroll to position [631, 0]
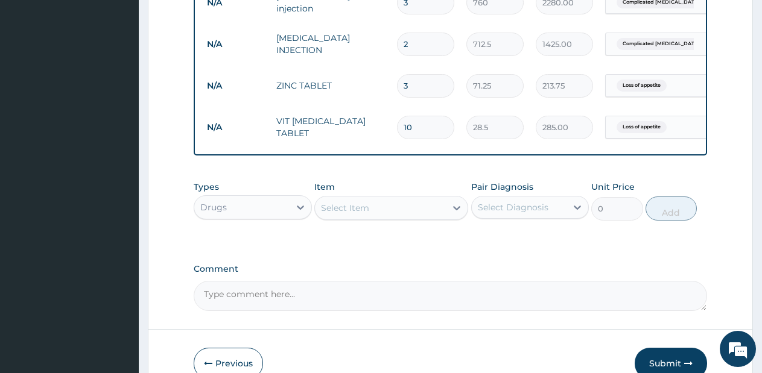
click at [429, 218] on div "Select Item" at bounding box center [380, 207] width 131 height 19
type input "sep"
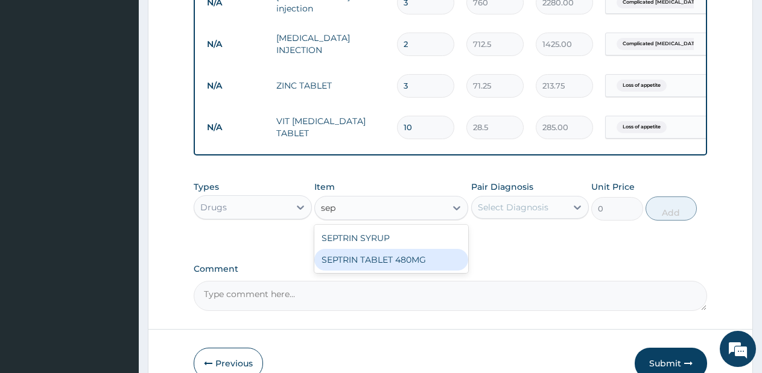
click at [396, 271] on div "SEPTRIN TABLET 480MG" at bounding box center [391, 260] width 154 height 22
type input "28.5"
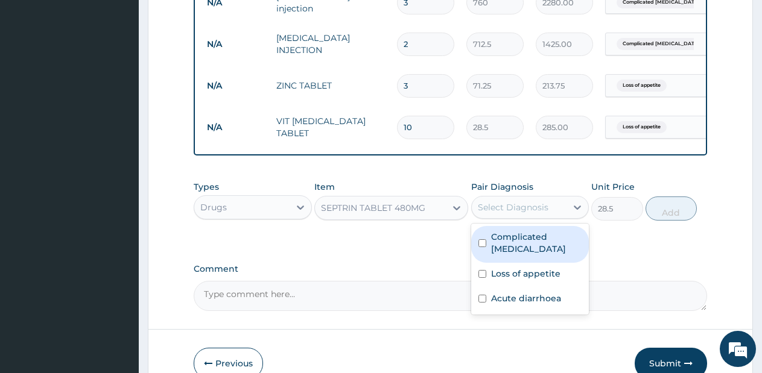
click at [544, 217] on div "Select Diagnosis" at bounding box center [519, 207] width 95 height 19
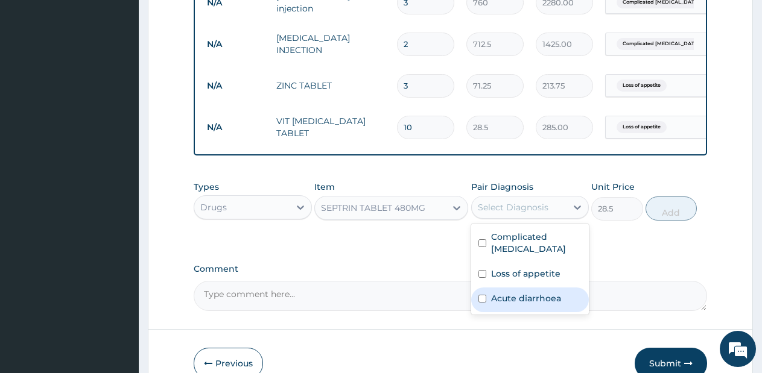
click at [525, 302] on label "Acute diarrhoea" at bounding box center [526, 298] width 70 height 12
checkbox input "true"
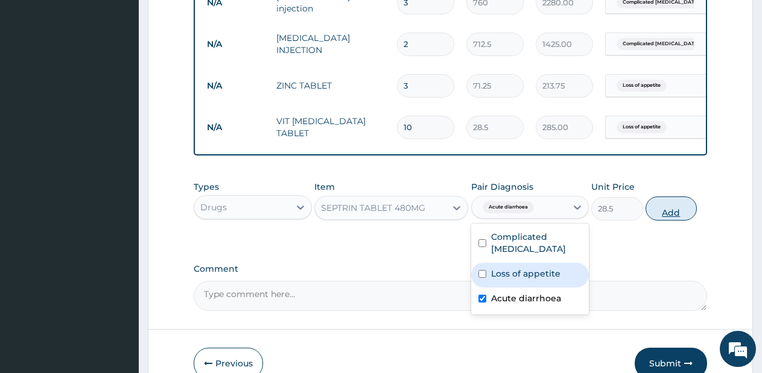
click at [669, 219] on button "Add" at bounding box center [670, 209] width 51 height 24
type input "0"
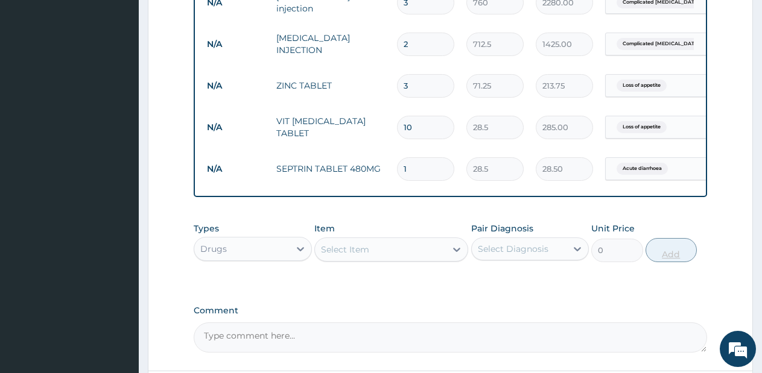
type input "10"
type input "285.00"
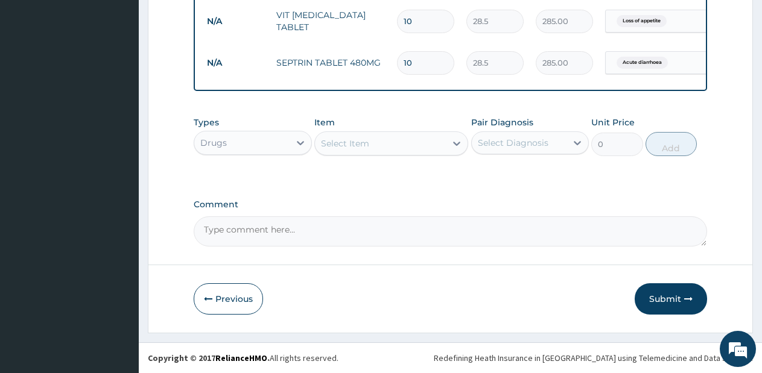
scroll to position [747, 0]
type input "10"
click at [279, 141] on div "Drugs" at bounding box center [241, 142] width 95 height 19
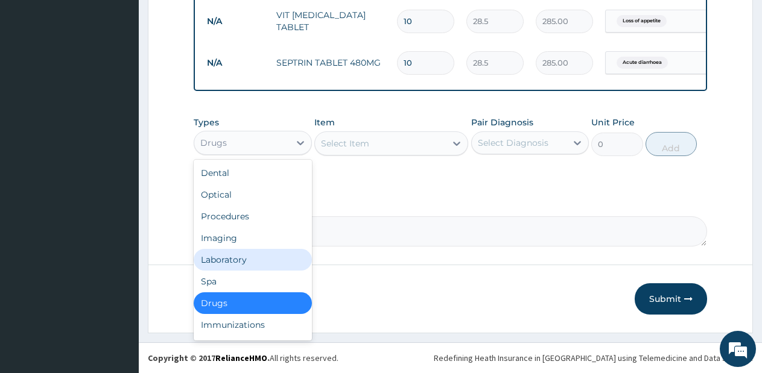
click at [241, 259] on div "Laboratory" at bounding box center [253, 260] width 118 height 22
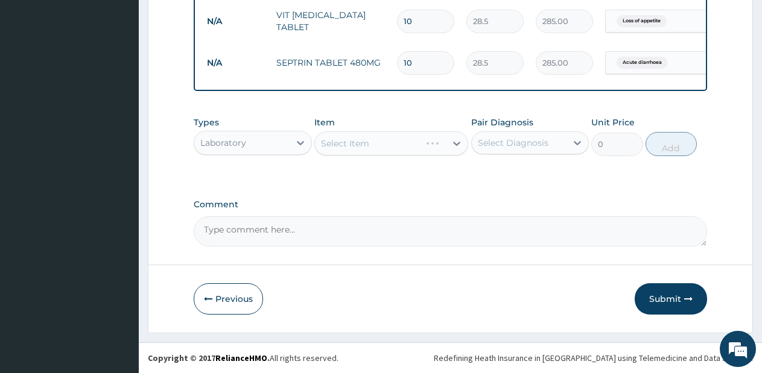
click at [446, 142] on div "Select Item" at bounding box center [391, 143] width 154 height 24
click at [446, 142] on div "Select Item" at bounding box center [380, 143] width 131 height 19
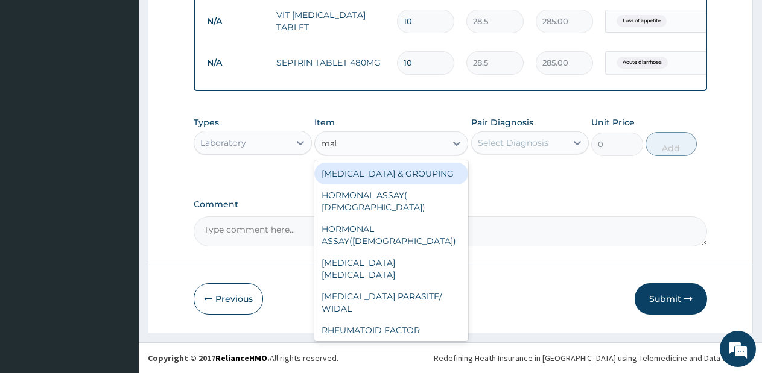
type input "mala"
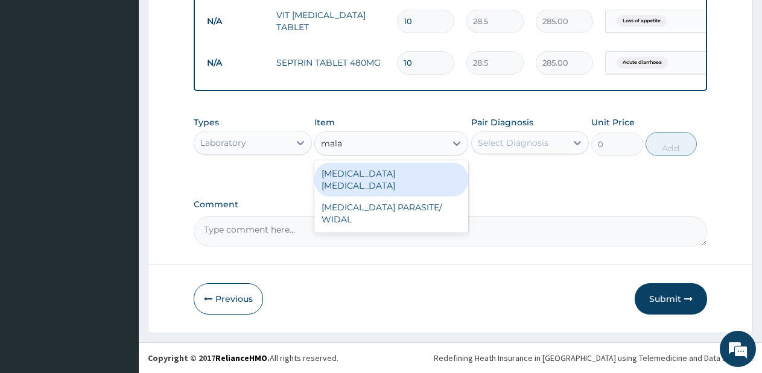
click at [433, 176] on div "MALARIA PARASITE" at bounding box center [391, 180] width 154 height 34
type input "570"
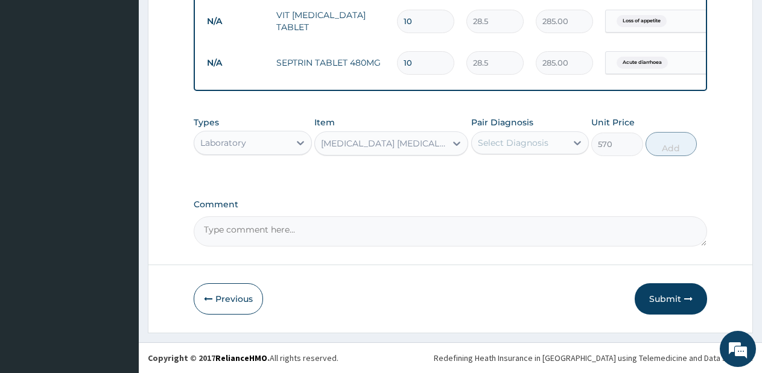
click at [524, 134] on div "Select Diagnosis" at bounding box center [519, 142] width 95 height 19
drag, startPoint x: 524, startPoint y: 134, endPoint x: 533, endPoint y: 145, distance: 13.8
click at [533, 145] on div "Select Diagnosis" at bounding box center [519, 142] width 95 height 19
click at [533, 145] on div "Select Diagnosis" at bounding box center [513, 143] width 71 height 12
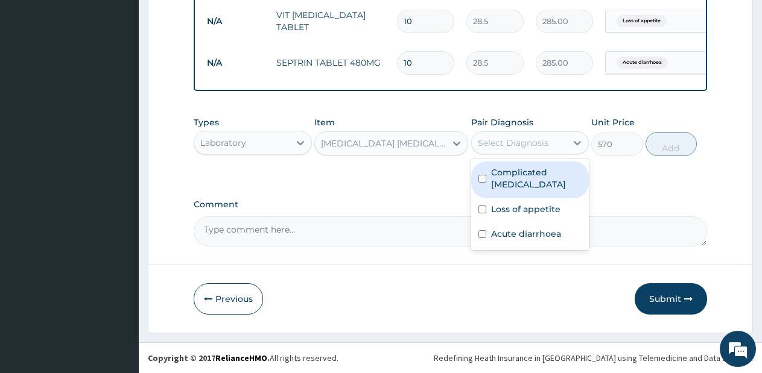
click at [527, 178] on label "Complicated malaria" at bounding box center [536, 178] width 91 height 24
checkbox input "true"
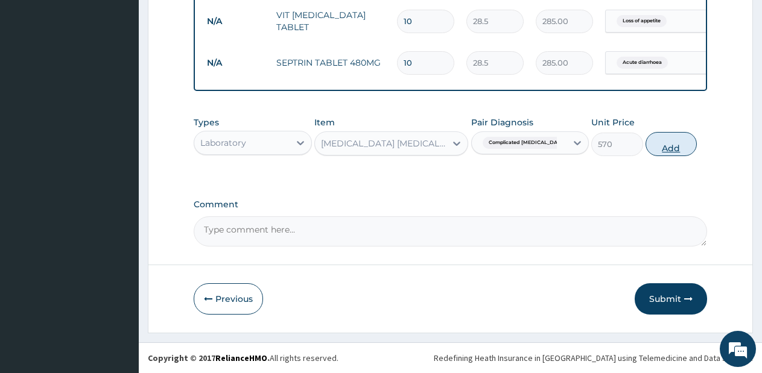
click at [657, 140] on button "Add" at bounding box center [670, 144] width 51 height 24
type input "0"
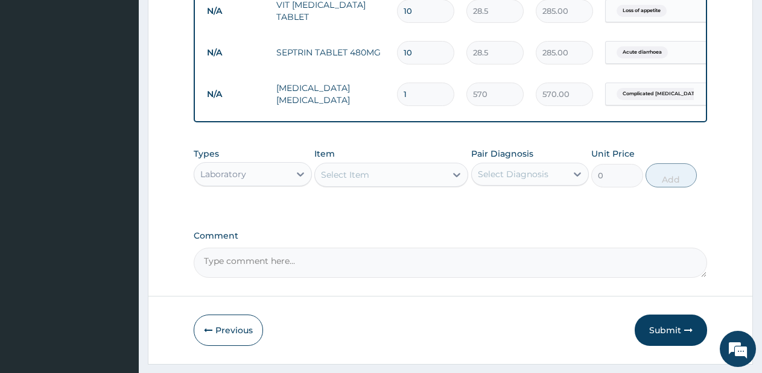
scroll to position [789, 0]
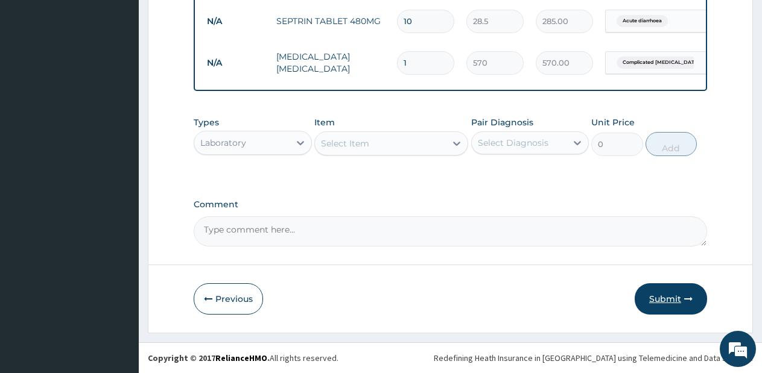
click at [651, 307] on button "Submit" at bounding box center [670, 298] width 72 height 31
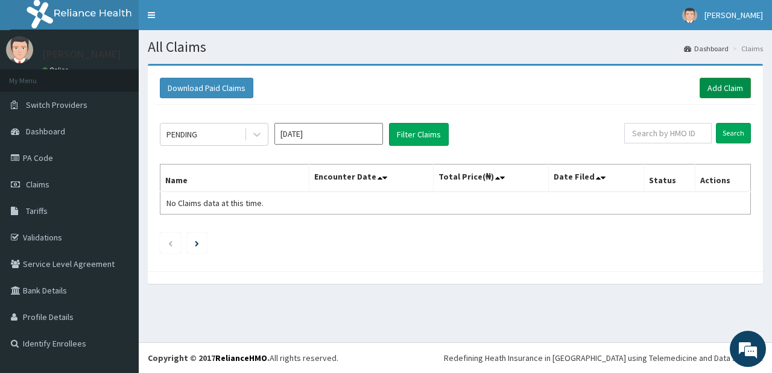
click at [714, 86] on link "Add Claim" at bounding box center [725, 88] width 51 height 21
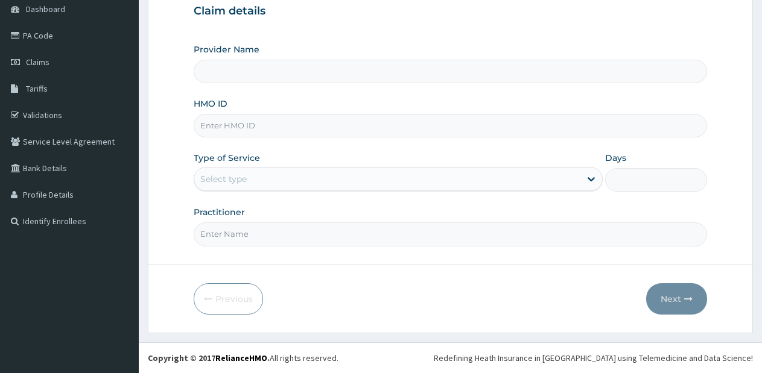
scroll to position [122, 0]
type input "Lifesource Hospital"
click at [266, 131] on input "HMO ID" at bounding box center [450, 126] width 513 height 24
type input "AVL/10190/a"
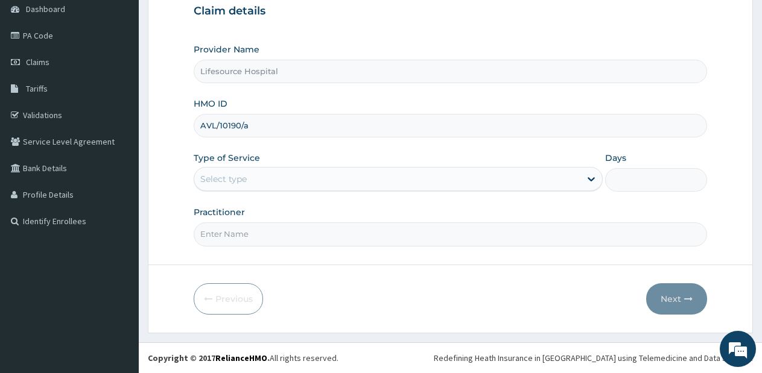
click at [286, 188] on div "Select type" at bounding box center [386, 178] width 385 height 19
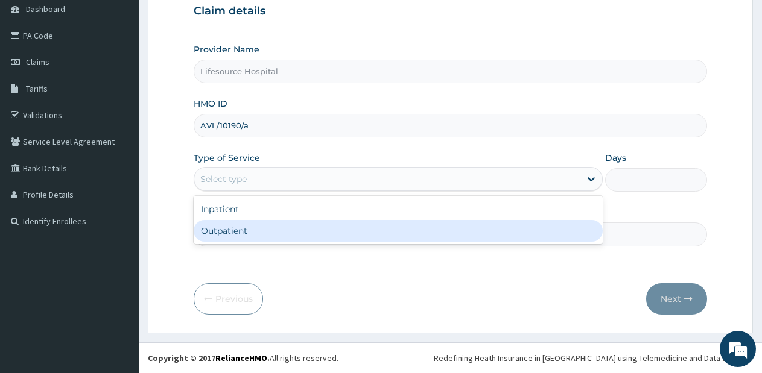
click at [280, 236] on div "Outpatient" at bounding box center [398, 231] width 408 height 22
type input "1"
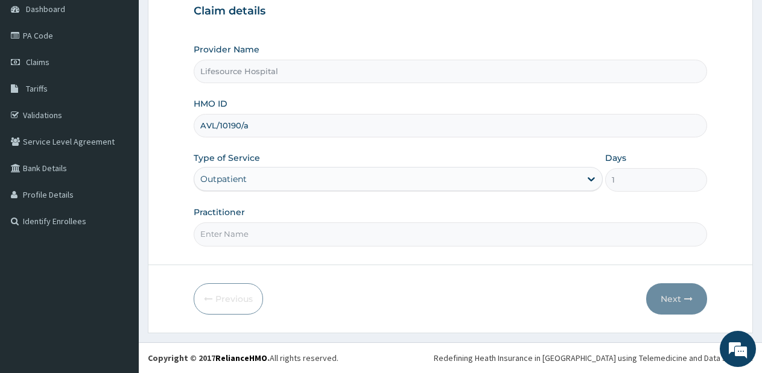
click at [280, 236] on input "Practitioner" at bounding box center [450, 235] width 513 height 24
type input "[PERSON_NAME]"
click at [661, 298] on button "Next" at bounding box center [676, 298] width 61 height 31
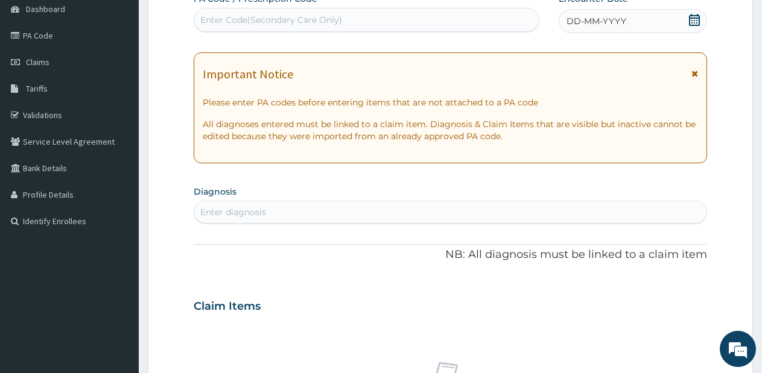
click at [418, 17] on div "Enter Code(Secondary Care Only)" at bounding box center [366, 19] width 344 height 19
click at [691, 21] on icon at bounding box center [694, 20] width 12 height 12
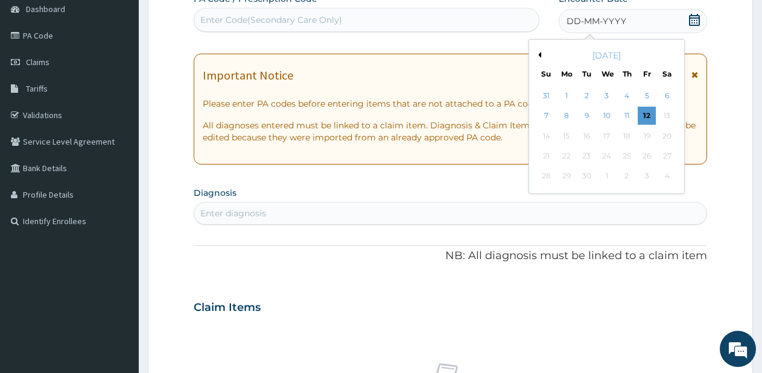
click at [537, 55] on button "Previous Month" at bounding box center [538, 55] width 6 height 6
click at [545, 195] on div "31" at bounding box center [546, 197] width 18 height 18
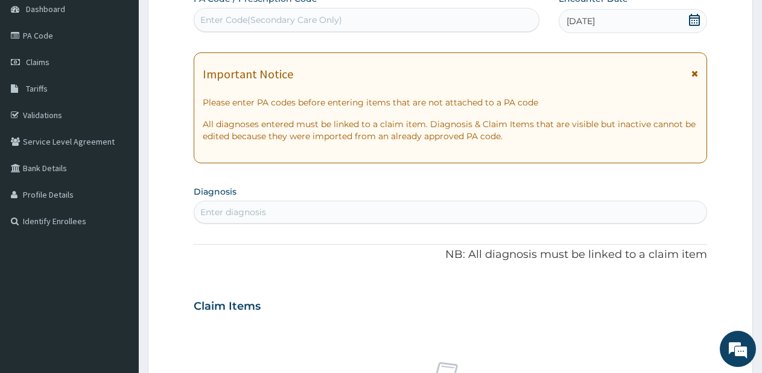
click at [368, 210] on div "Enter diagnosis" at bounding box center [450, 212] width 512 height 19
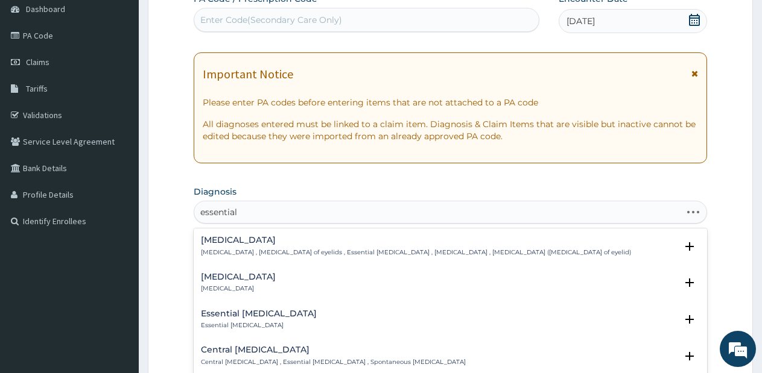
type input "essential h"
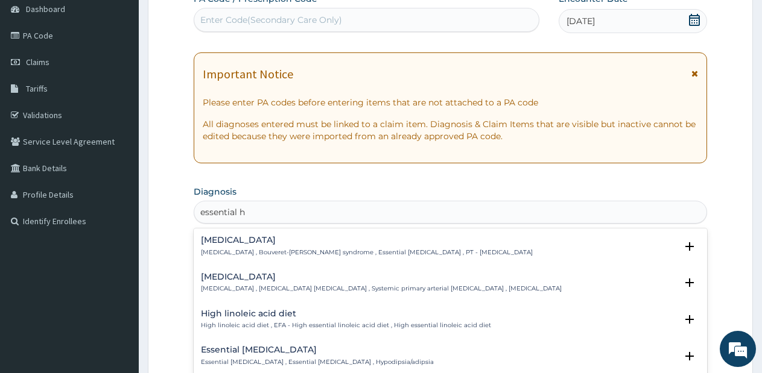
click at [273, 282] on h4 "Essential hypertension" at bounding box center [381, 277] width 361 height 9
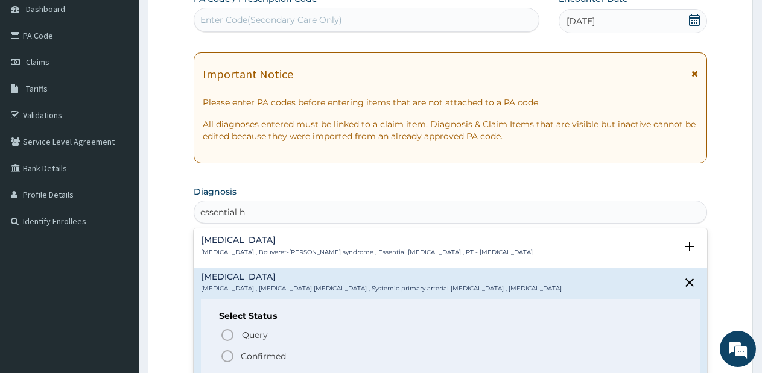
click at [226, 355] on icon "status option filled" at bounding box center [227, 356] width 14 height 14
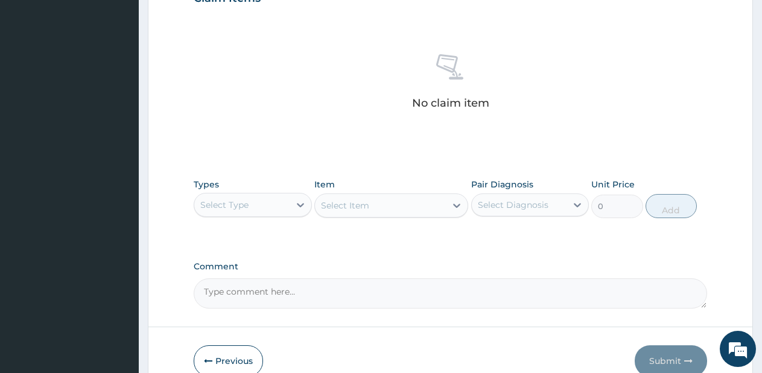
scroll to position [455, 0]
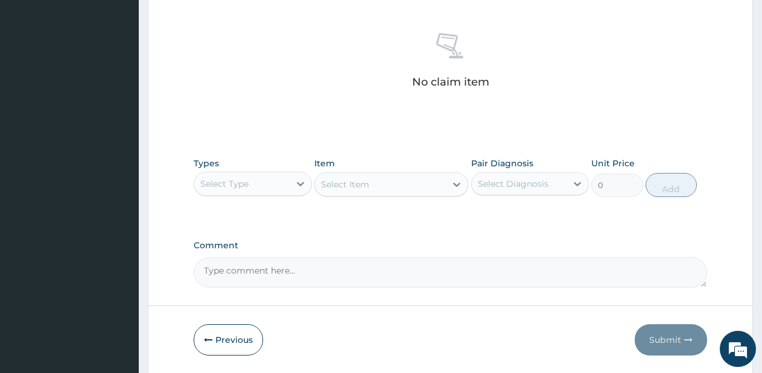
click at [260, 188] on div "Select Type" at bounding box center [241, 183] width 95 height 19
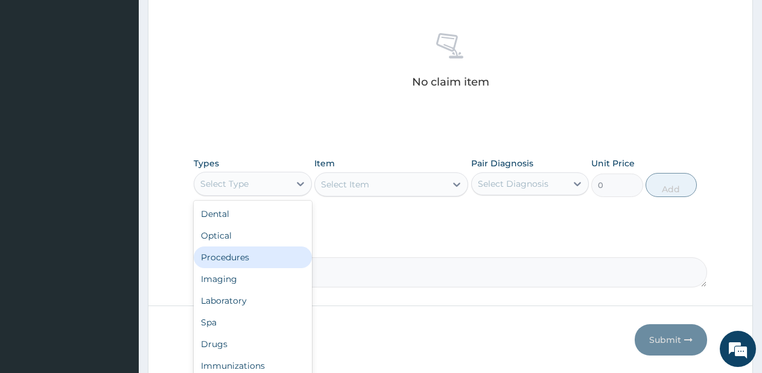
click at [236, 263] on div "Procedures" at bounding box center [253, 258] width 118 height 22
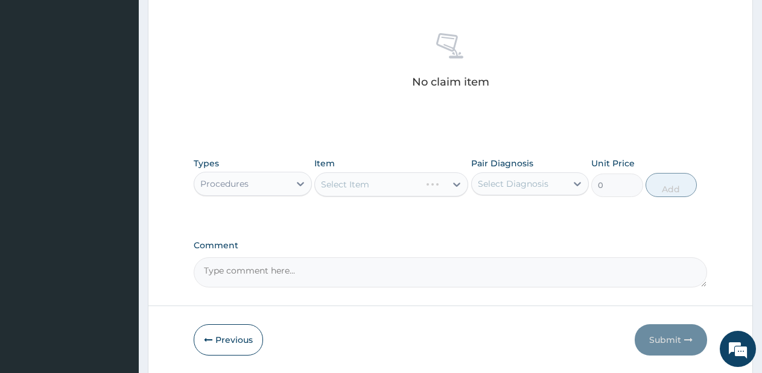
click at [436, 181] on div "Select Item" at bounding box center [391, 184] width 154 height 24
click at [435, 188] on div "Select Item" at bounding box center [391, 184] width 154 height 24
click at [428, 197] on div "Item Select Item" at bounding box center [391, 177] width 154 height 40
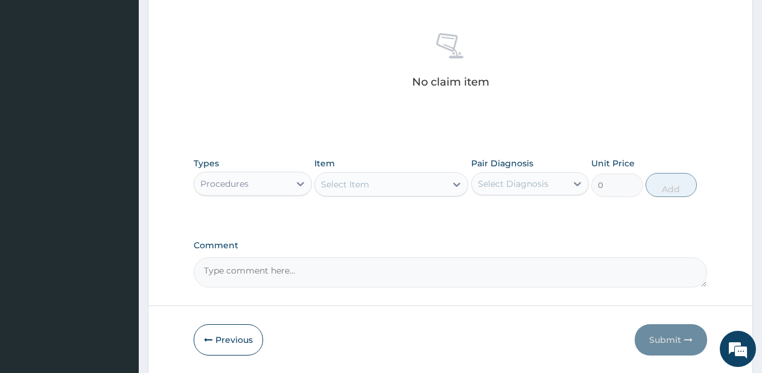
click at [440, 190] on div "Select Item" at bounding box center [380, 184] width 131 height 19
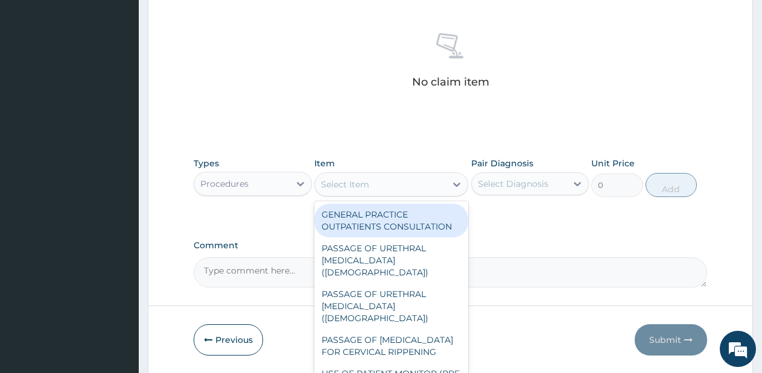
click at [423, 211] on div "GENERAL PRACTICE OUTPATIENTS CONSULTATION" at bounding box center [391, 221] width 154 height 34
type input "2550"
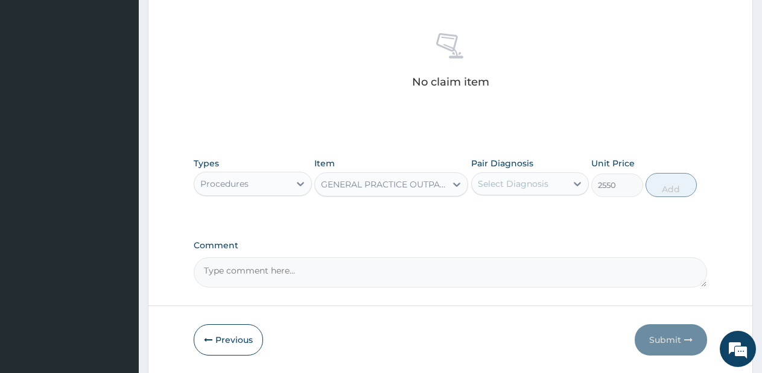
click at [564, 179] on div "Select Diagnosis" at bounding box center [519, 183] width 95 height 19
click at [554, 213] on label "Essential hypertension" at bounding box center [528, 213] width 75 height 12
checkbox input "true"
click at [651, 194] on button "Add" at bounding box center [670, 185] width 51 height 24
type input "0"
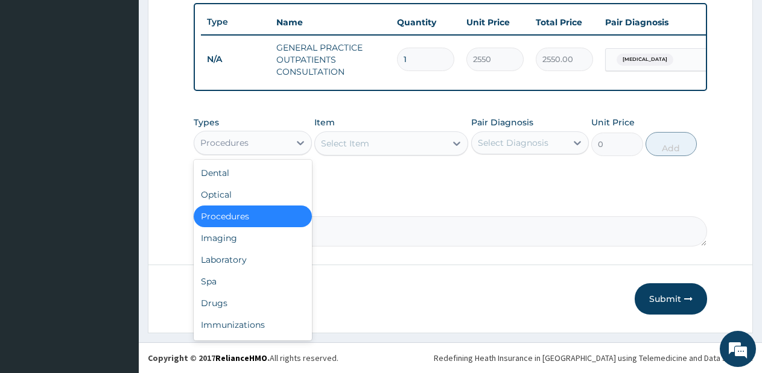
click at [286, 148] on div "Procedures" at bounding box center [241, 142] width 95 height 19
click at [235, 303] on div "Drugs" at bounding box center [253, 303] width 118 height 22
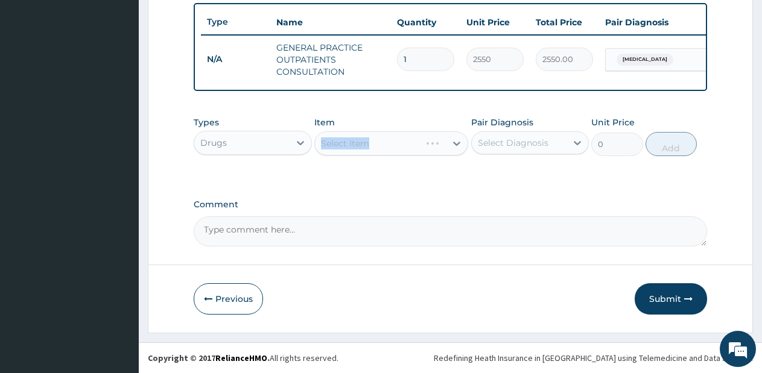
drag, startPoint x: 432, startPoint y: 128, endPoint x: 432, endPoint y: 146, distance: 17.5
click at [432, 146] on div "Item Select Item" at bounding box center [391, 136] width 154 height 40
click at [432, 146] on div "Select Item" at bounding box center [391, 143] width 154 height 24
click at [444, 148] on div "Select Item" at bounding box center [391, 143] width 154 height 24
click at [453, 150] on div "Select Item" at bounding box center [391, 143] width 154 height 24
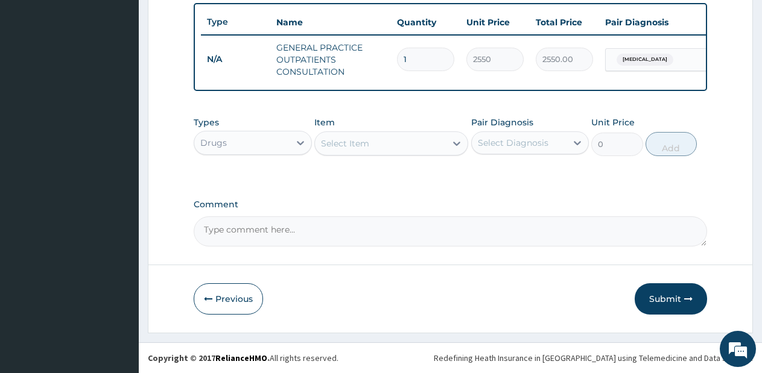
click at [453, 150] on div at bounding box center [457, 144] width 22 height 22
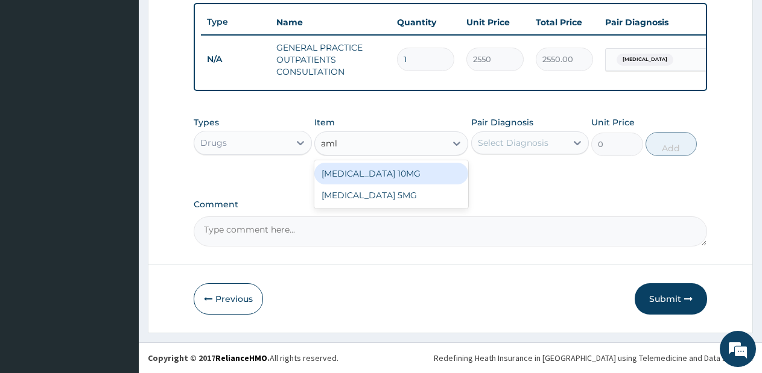
type input "amlo"
click at [431, 178] on div "AMLODIPINE 10MG" at bounding box center [391, 174] width 154 height 22
type input "95"
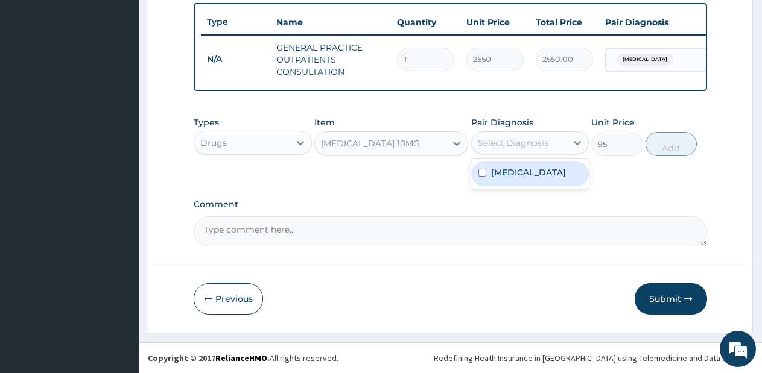
click at [529, 142] on div "Select Diagnosis" at bounding box center [513, 143] width 71 height 12
click at [520, 172] on label "Essential hypertension" at bounding box center [528, 172] width 75 height 12
checkbox input "true"
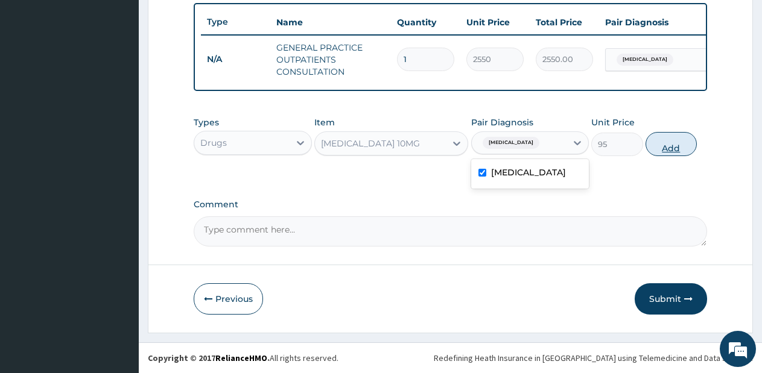
click at [672, 143] on button "Add" at bounding box center [670, 144] width 51 height 24
type input "0"
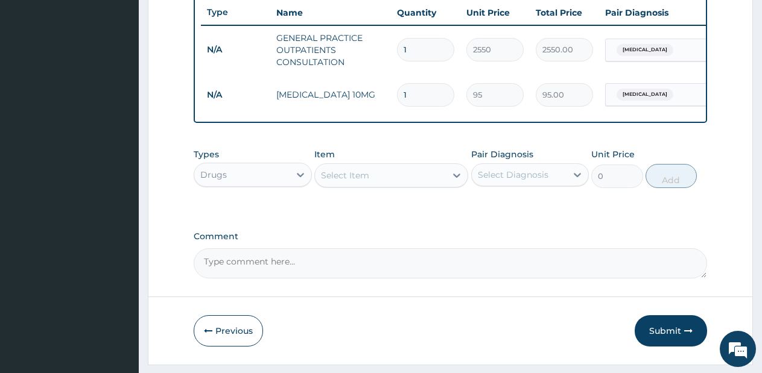
click at [423, 185] on div "Select Item" at bounding box center [380, 175] width 131 height 19
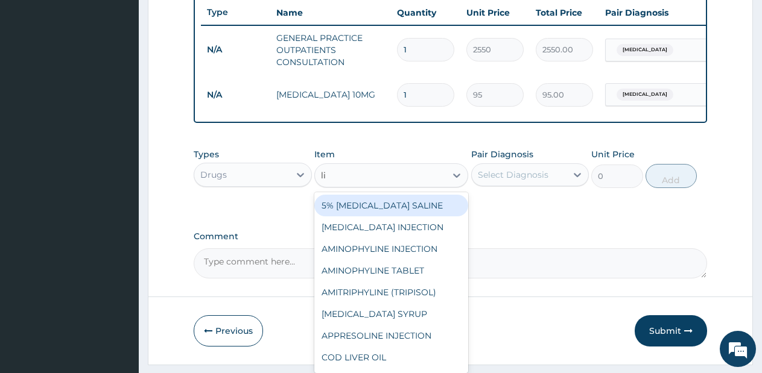
type input "lis"
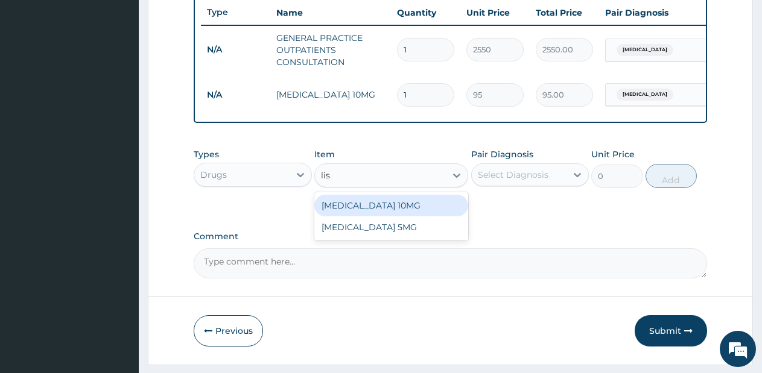
click at [422, 217] on div "LISINOPRIL 10MG" at bounding box center [391, 206] width 154 height 22
type input "99.75"
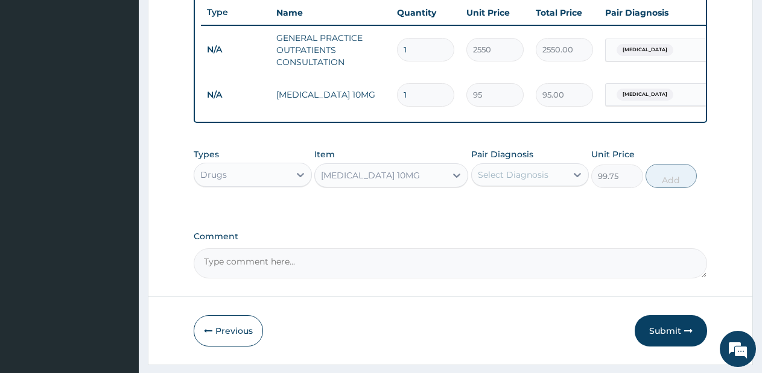
click at [564, 185] on div "Select Diagnosis" at bounding box center [519, 174] width 95 height 19
click at [551, 210] on label "Essential hypertension" at bounding box center [528, 204] width 75 height 12
checkbox input "true"
click at [668, 188] on button "Add" at bounding box center [670, 176] width 51 height 24
type input "0"
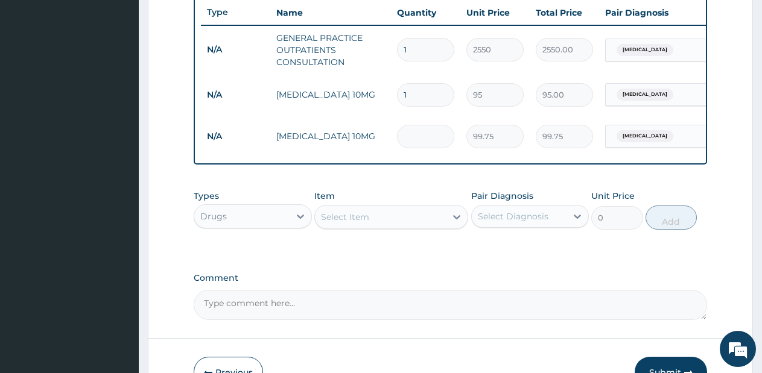
type input "0.00"
type input "2"
type input "199.50"
type input "28"
type input "2793.00"
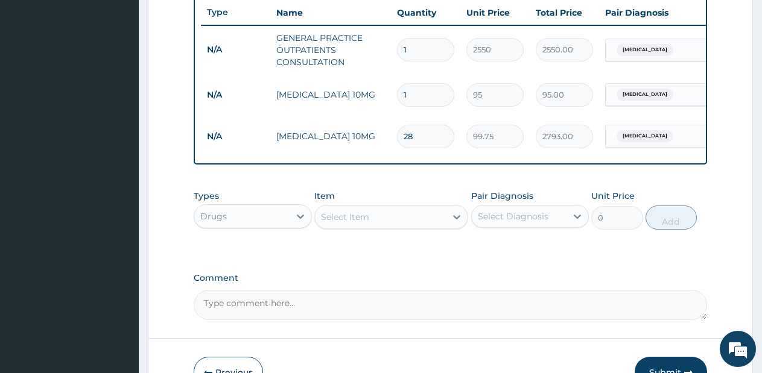
type input "28"
click at [420, 103] on input "1" at bounding box center [425, 95] width 57 height 24
type input "0.00"
type input "2"
type input "190.00"
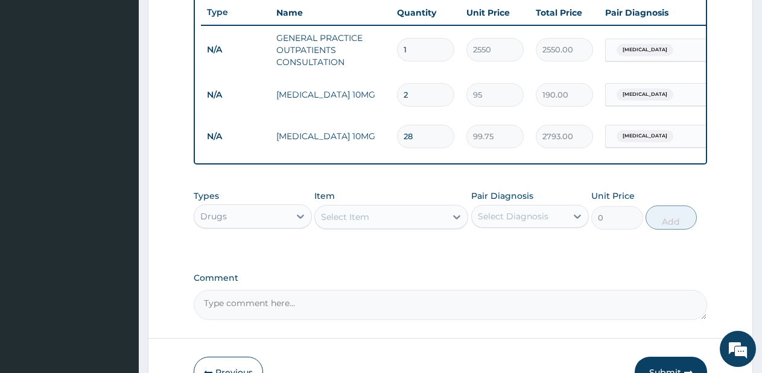
type input "28"
type input "2660.00"
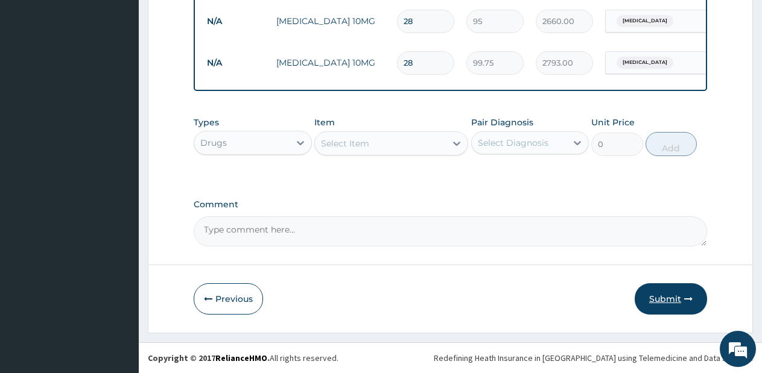
type input "28"
click at [675, 299] on button "Submit" at bounding box center [670, 298] width 72 height 31
